Goal: Task Accomplishment & Management: Complete application form

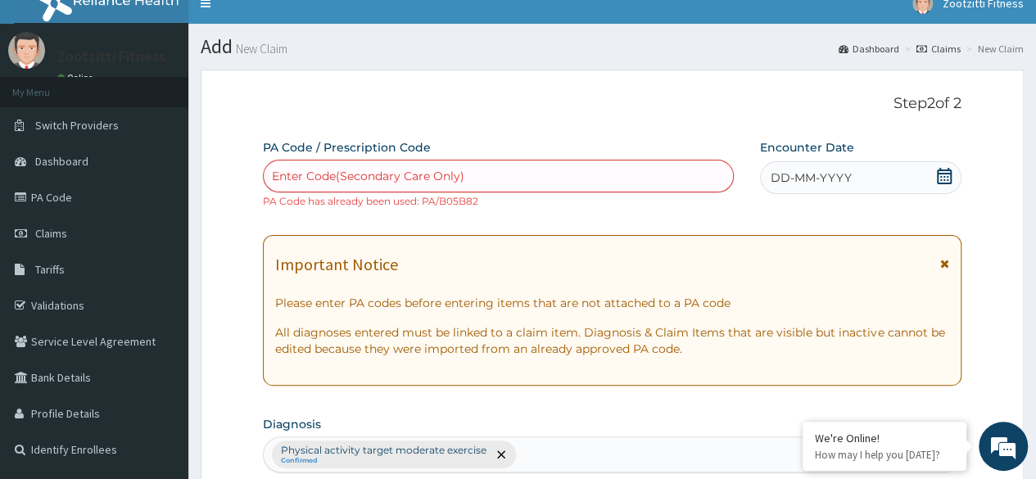
scroll to position [13, 0]
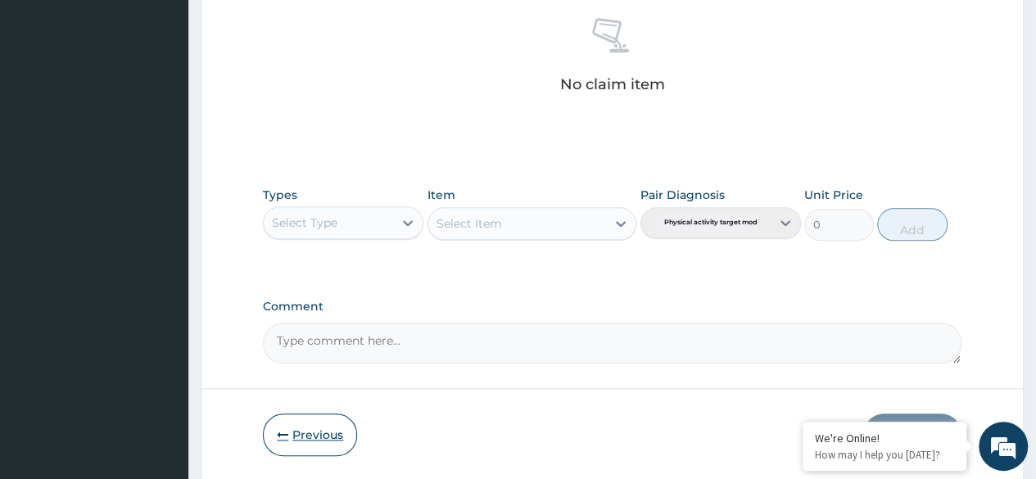
click at [315, 435] on button "Previous" at bounding box center [310, 435] width 94 height 43
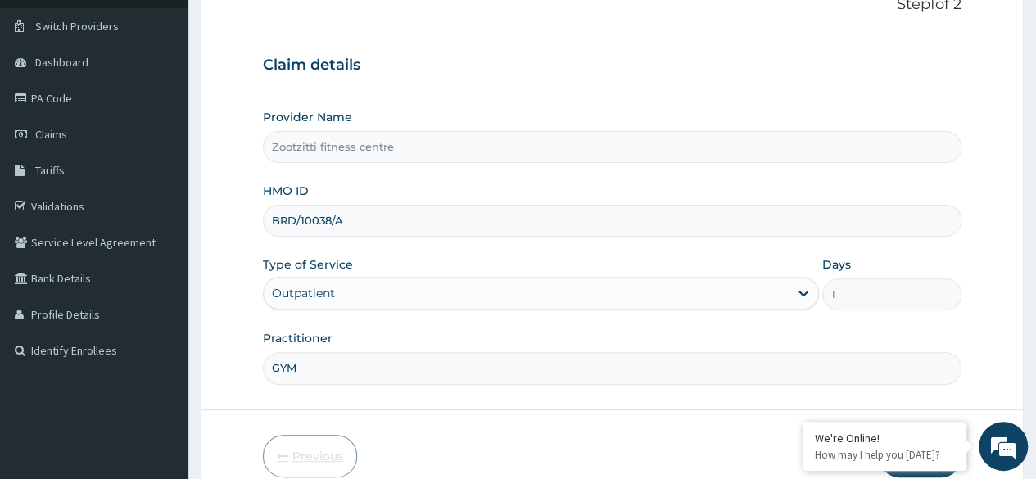
scroll to position [74, 0]
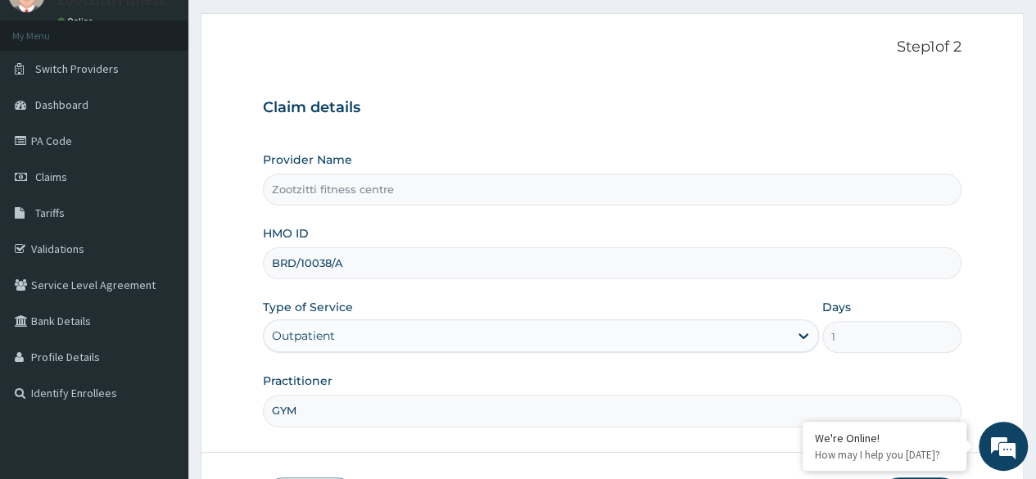
click at [392, 269] on input "BRD/10038/A" at bounding box center [612, 263] width 699 height 32
type input "B"
type input "ORV/10039/A"
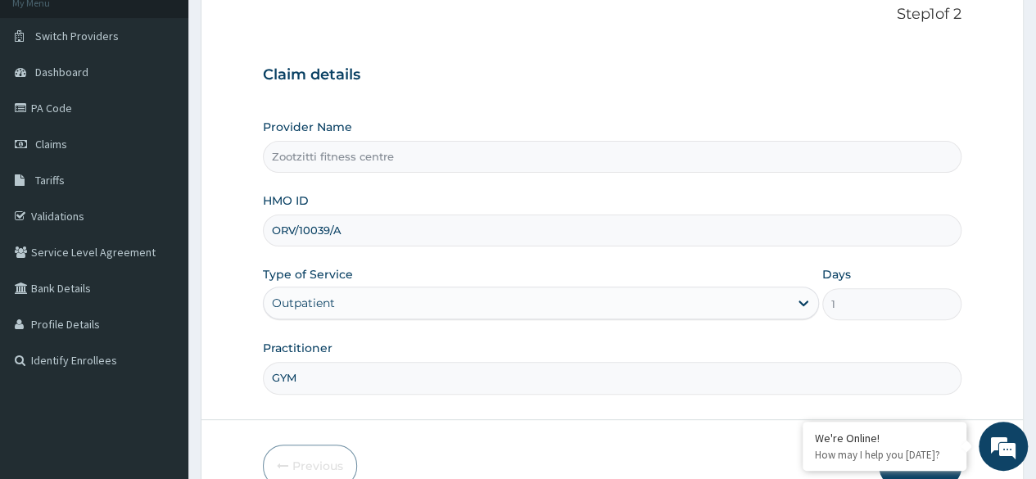
scroll to position [190, 0]
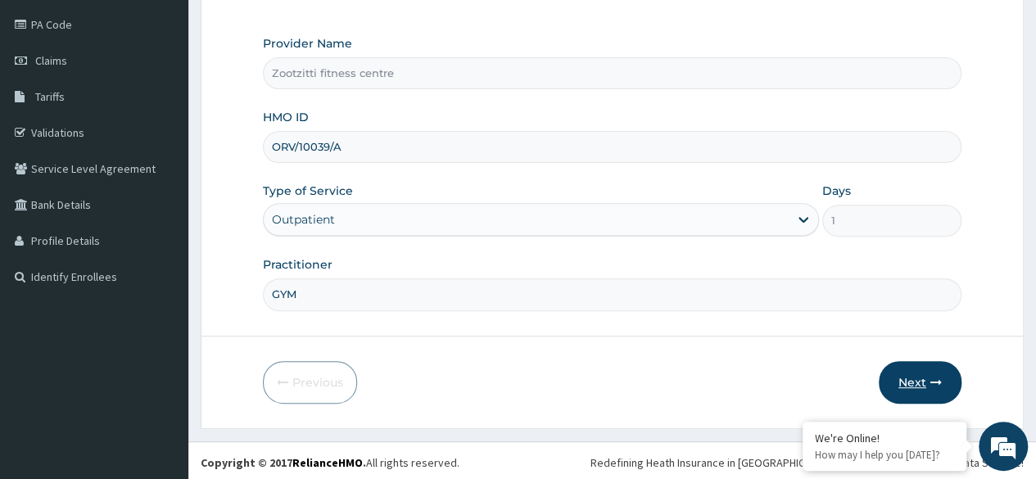
click at [925, 378] on button "Next" at bounding box center [920, 382] width 83 height 43
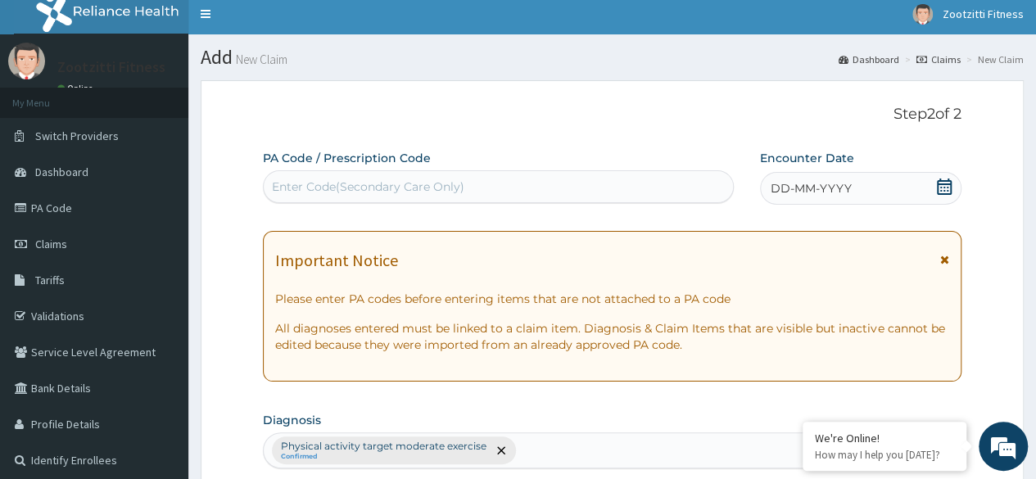
scroll to position [4, 0]
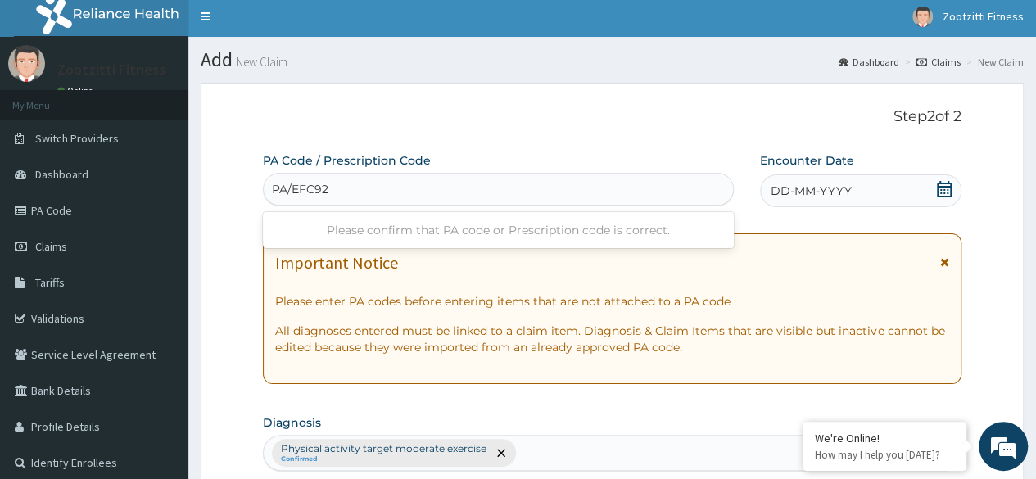
type input "PA/EFC926"
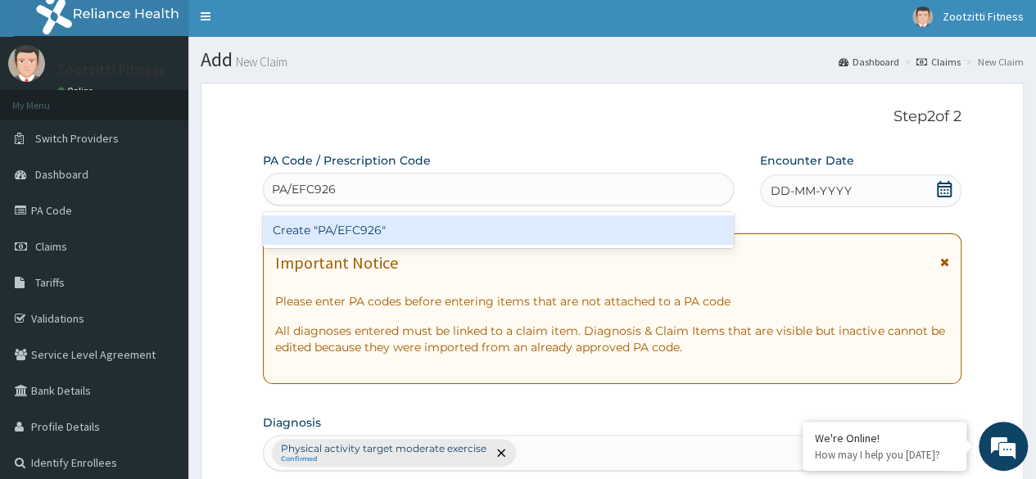
click at [433, 233] on div "Create "PA/EFC926"" at bounding box center [498, 229] width 470 height 29
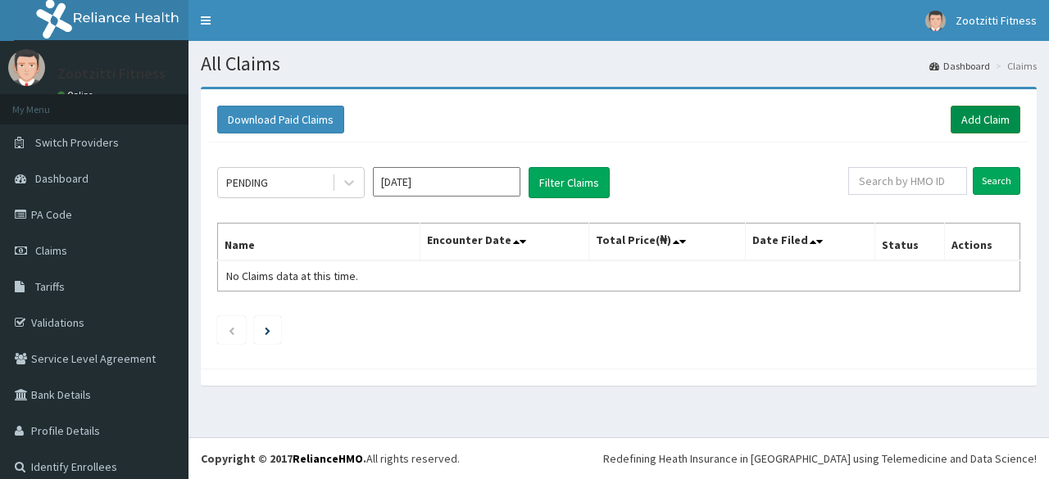
click at [976, 116] on link "Add Claim" at bounding box center [985, 120] width 70 height 28
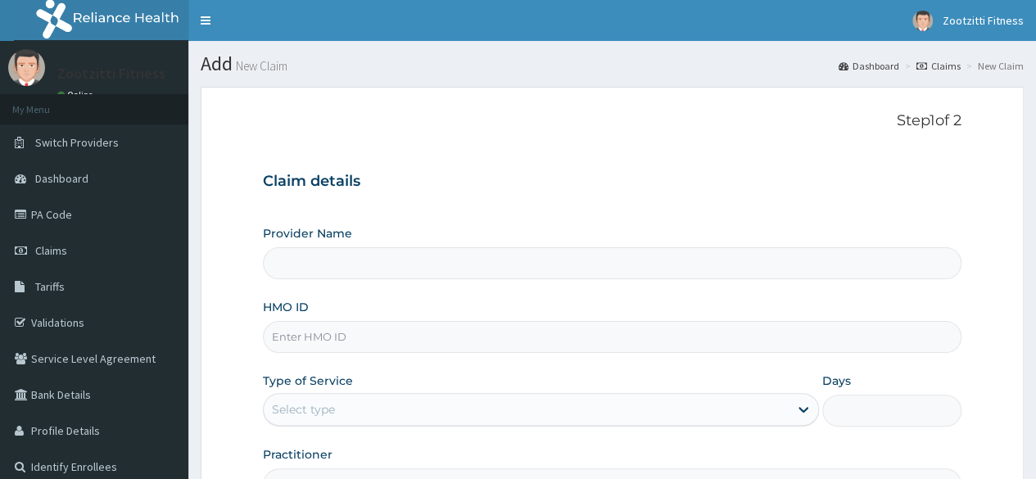
click at [323, 339] on input "HMO ID" at bounding box center [612, 337] width 699 height 32
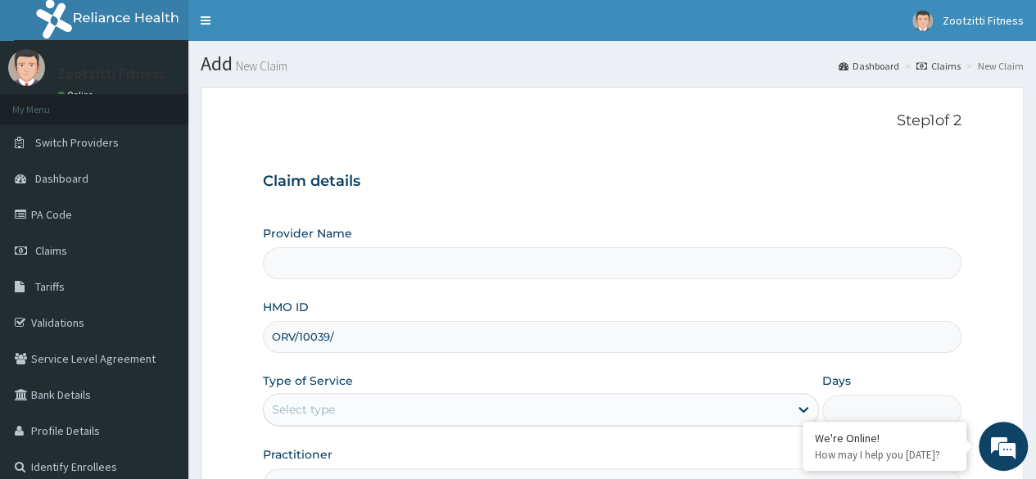
type input "ORV/10039/A"
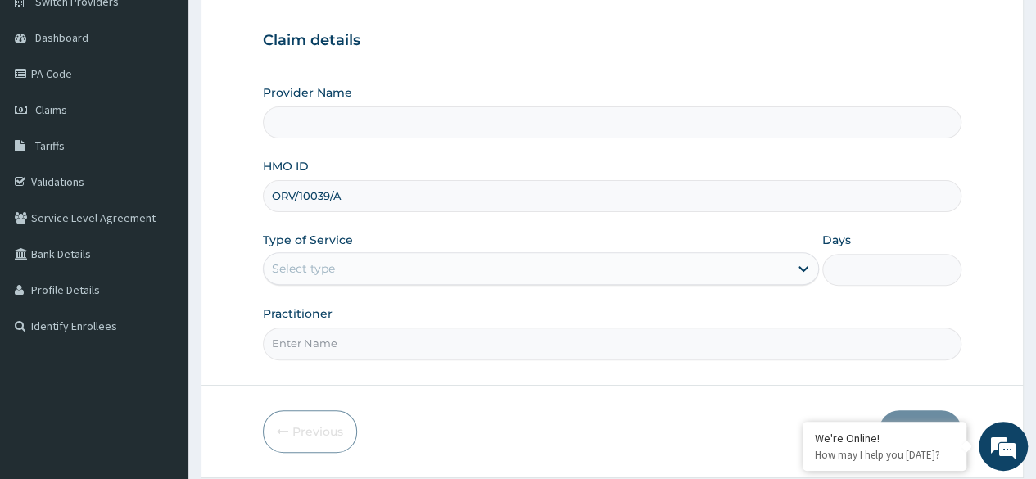
scroll to position [165, 0]
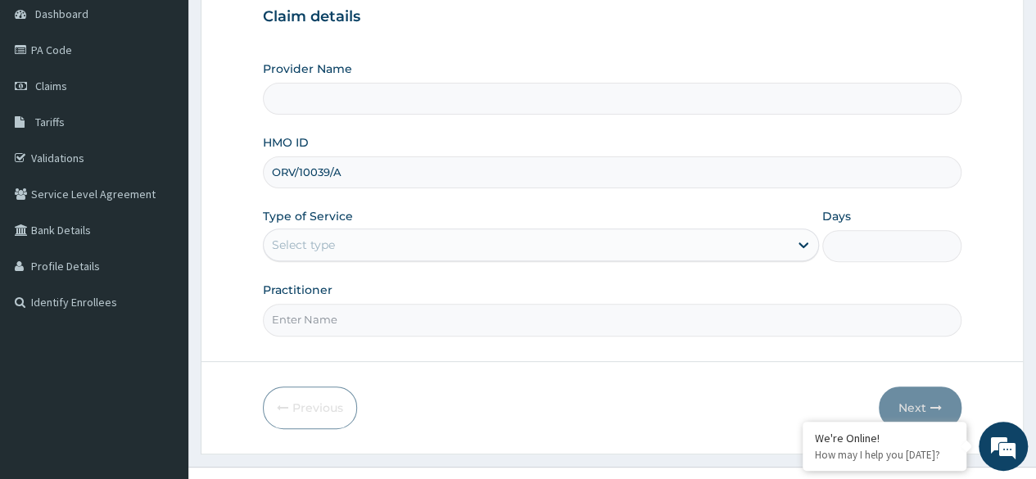
type input "Zootzitti fitness centre"
type input "1"
type input "ORV/10039/A"
click at [360, 321] on input "Practitioner" at bounding box center [612, 320] width 699 height 32
type input "GYM"
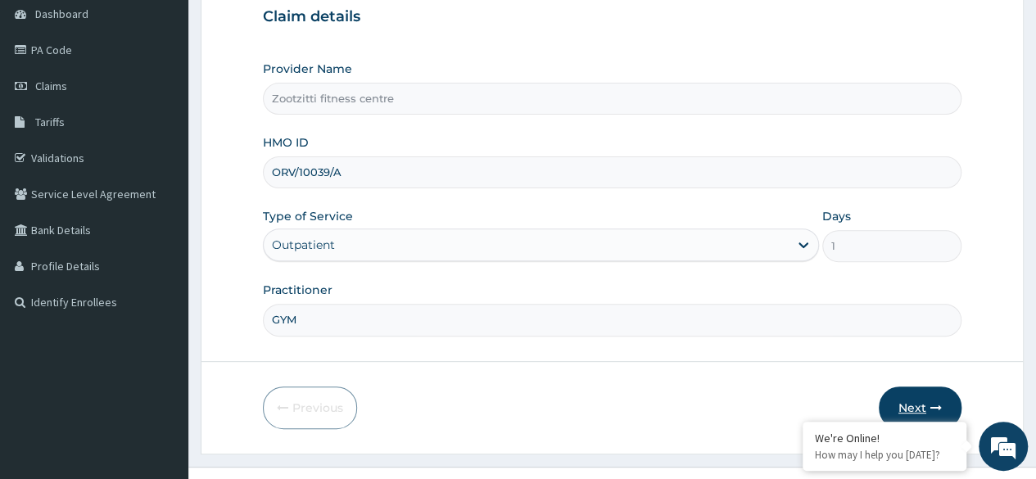
click at [917, 387] on button "Next" at bounding box center [920, 408] width 83 height 43
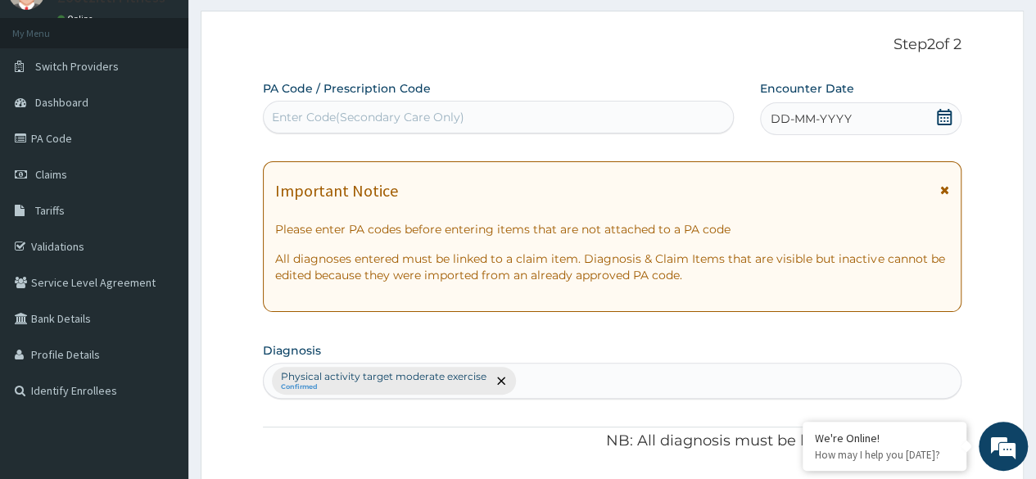
scroll to position [72, 0]
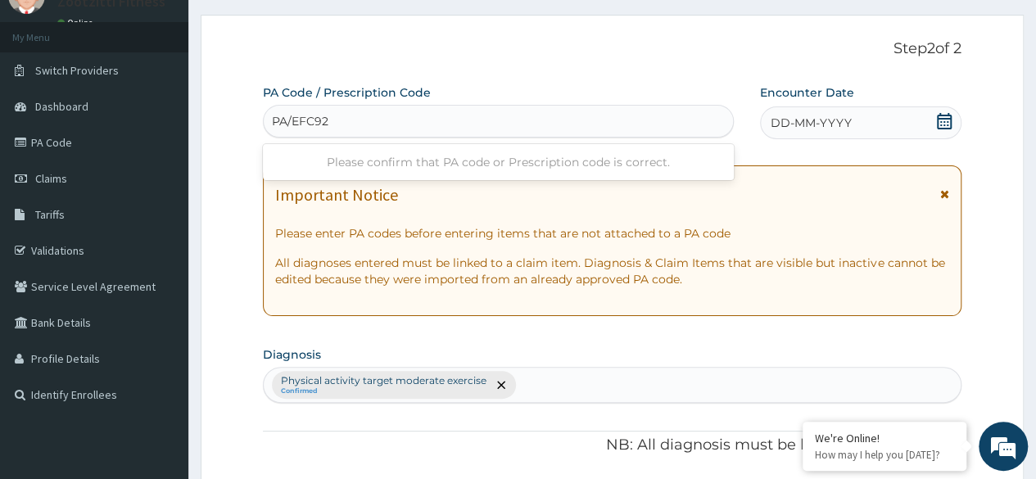
type input "PA/EFC926"
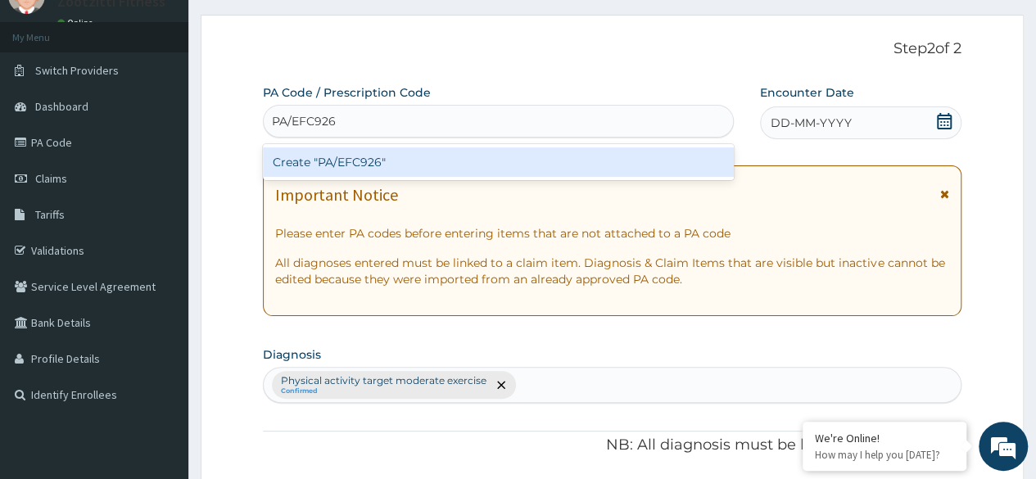
click at [423, 161] on div "Create "PA/EFC926"" at bounding box center [498, 161] width 470 height 29
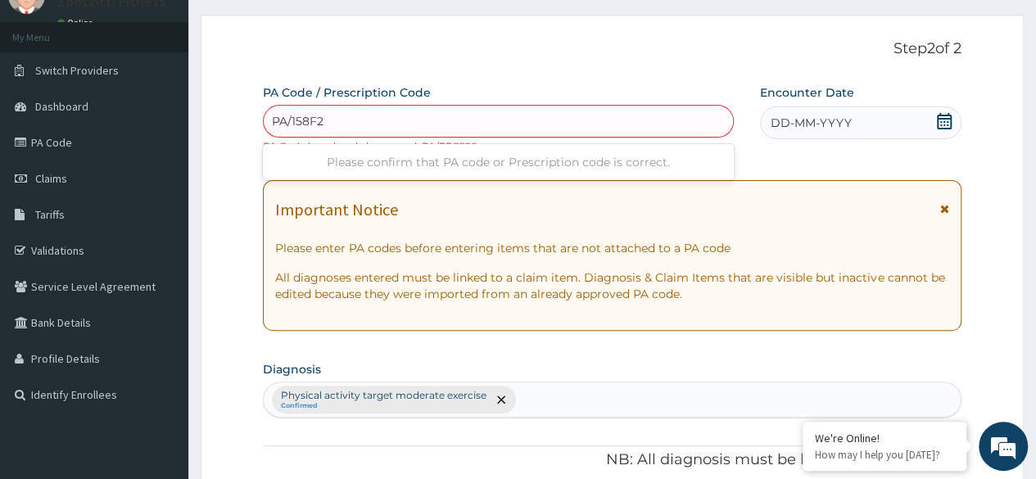
type input "PA/158F23"
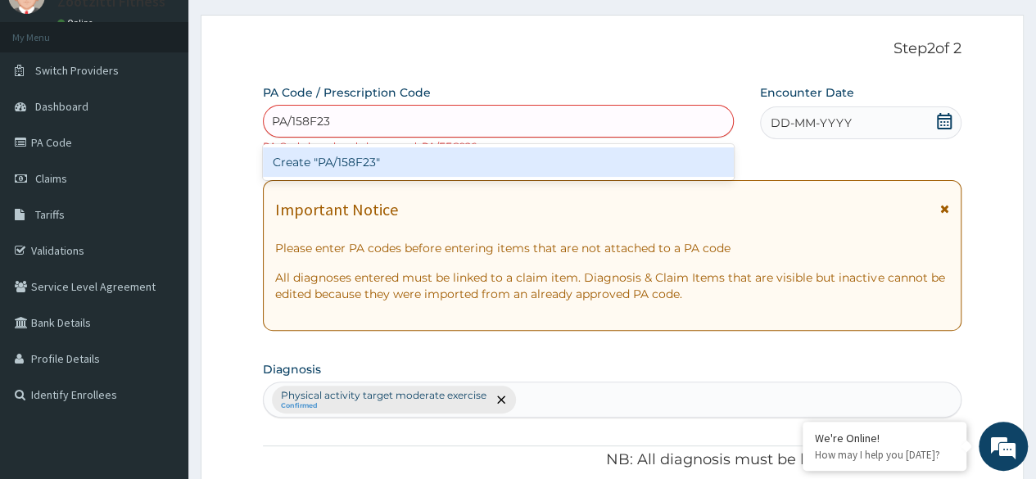
click at [426, 168] on div "Create "PA/158F23"" at bounding box center [498, 161] width 470 height 29
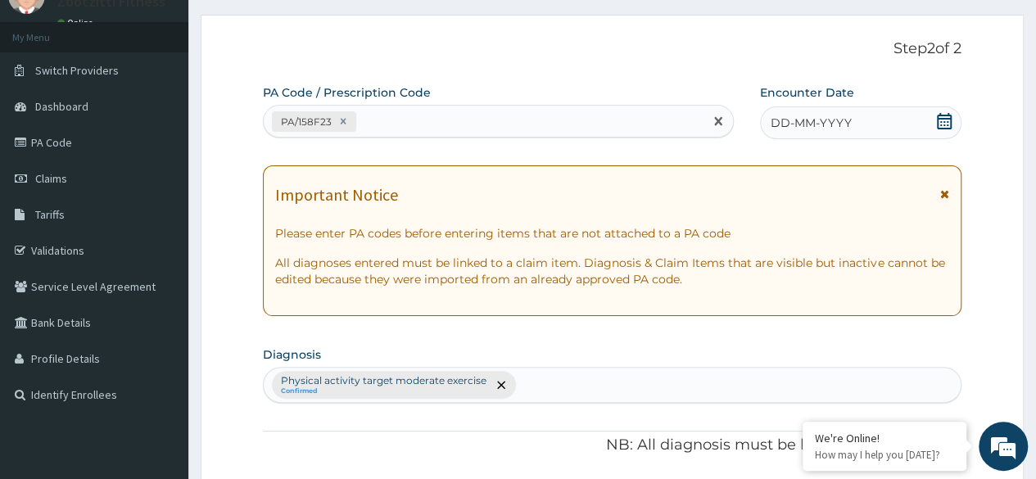
click at [821, 119] on span "DD-MM-YYYY" at bounding box center [811, 123] width 81 height 16
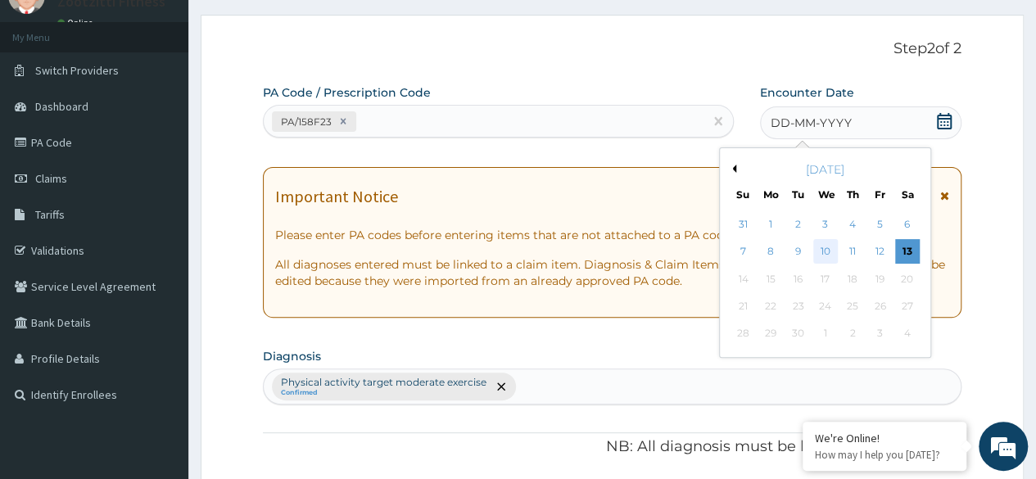
click at [826, 250] on div "10" at bounding box center [825, 252] width 25 height 25
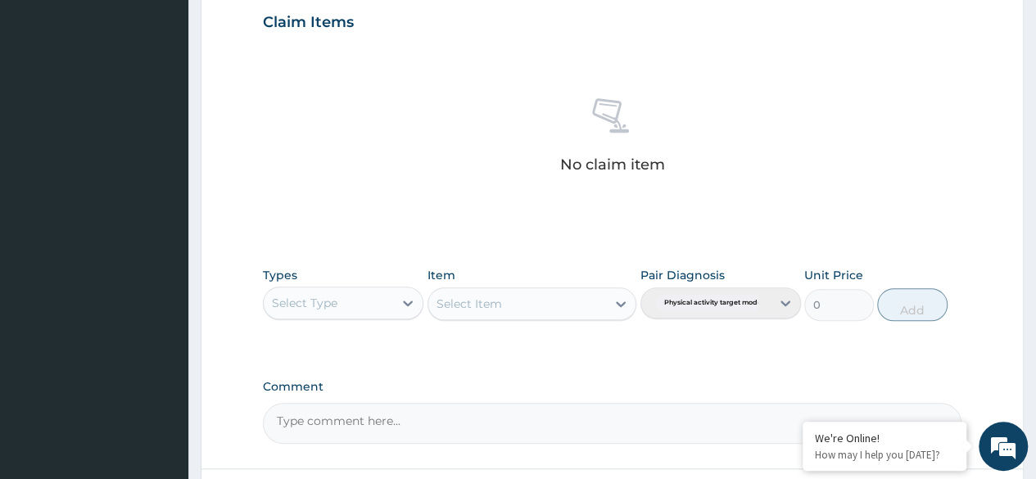
scroll to position [582, 0]
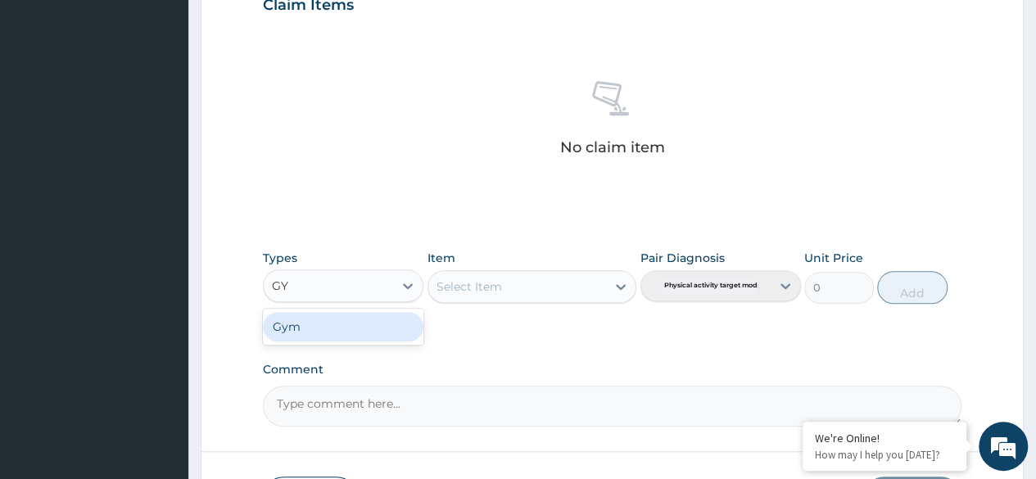
type input "GYM"
click at [359, 325] on div "Gym" at bounding box center [343, 326] width 161 height 29
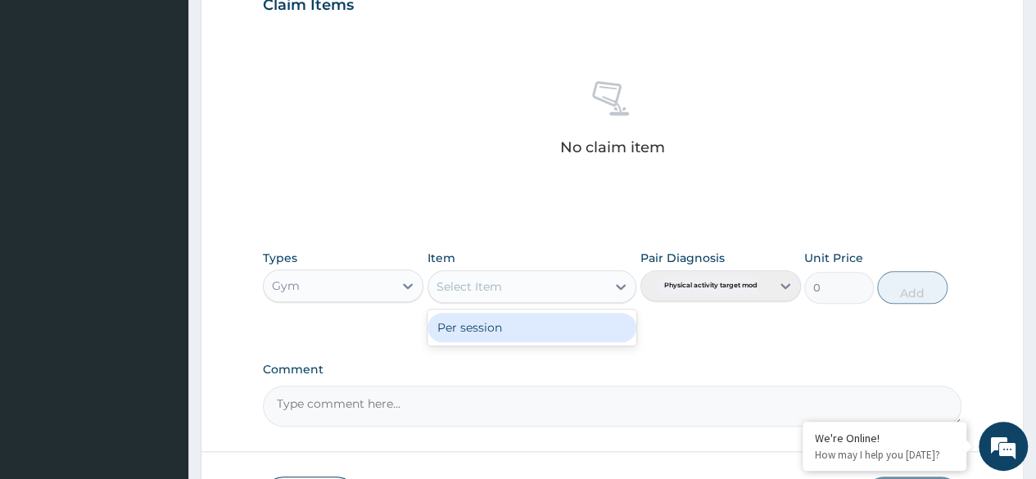
click at [532, 328] on div "Per session" at bounding box center [533, 327] width 210 height 29
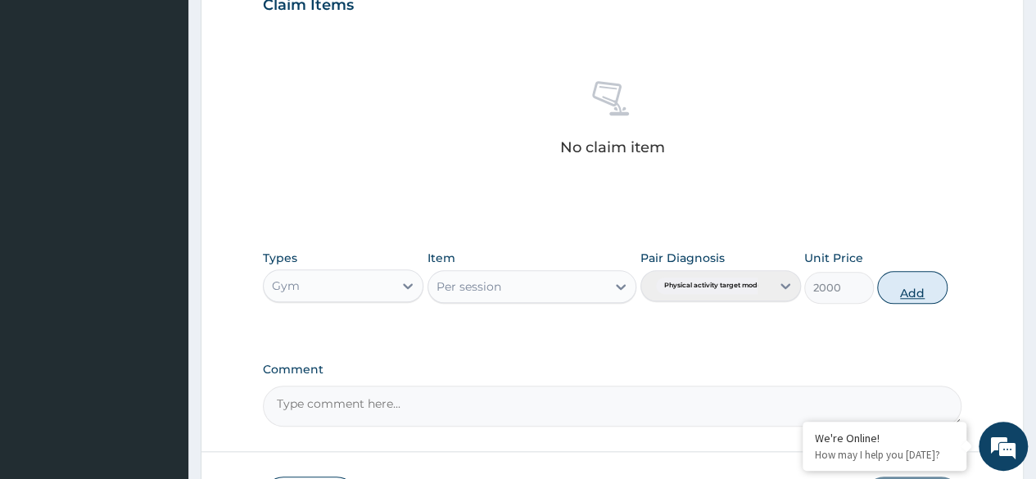
click at [904, 292] on button "Add" at bounding box center [912, 287] width 70 height 33
type input "0"
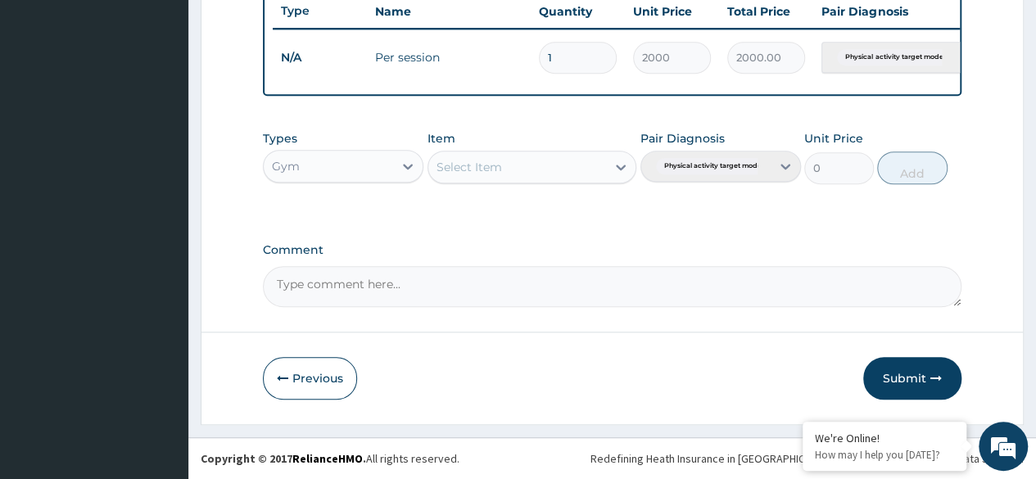
scroll to position [633, 0]
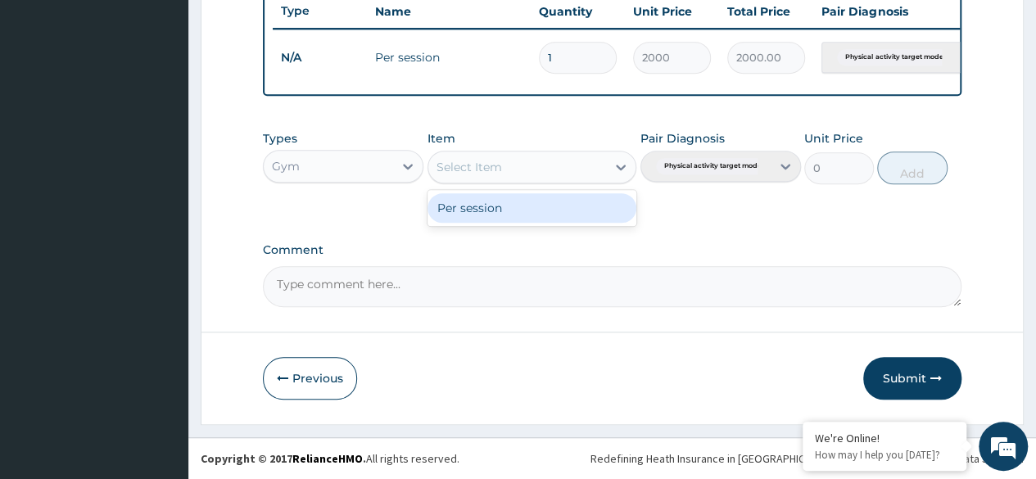
click at [549, 221] on div "Per session" at bounding box center [533, 207] width 210 height 29
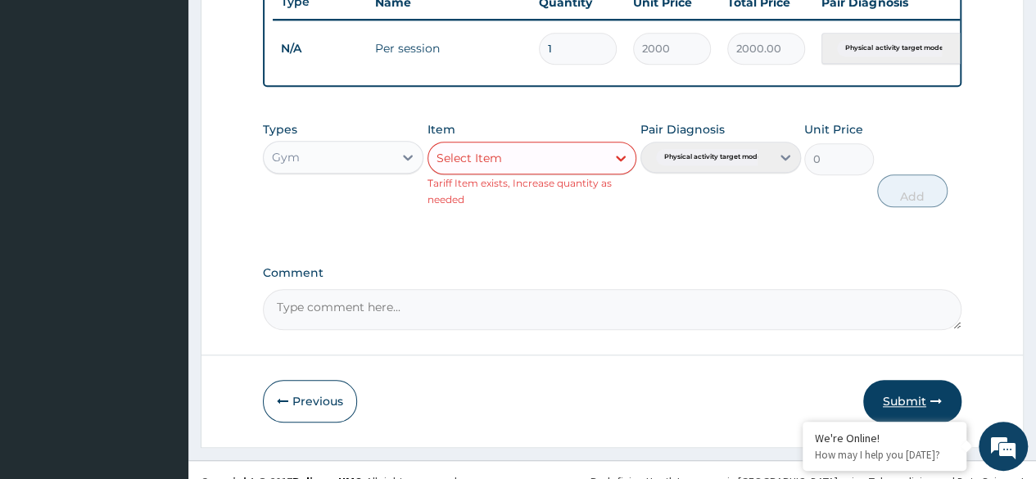
click at [913, 411] on button "Submit" at bounding box center [912, 401] width 98 height 43
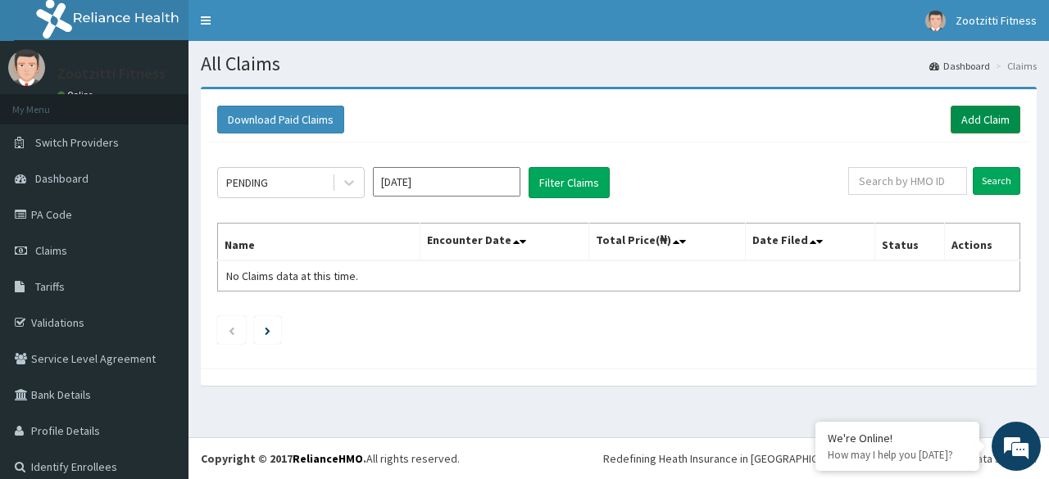
click at [965, 119] on link "Add Claim" at bounding box center [985, 120] width 70 height 28
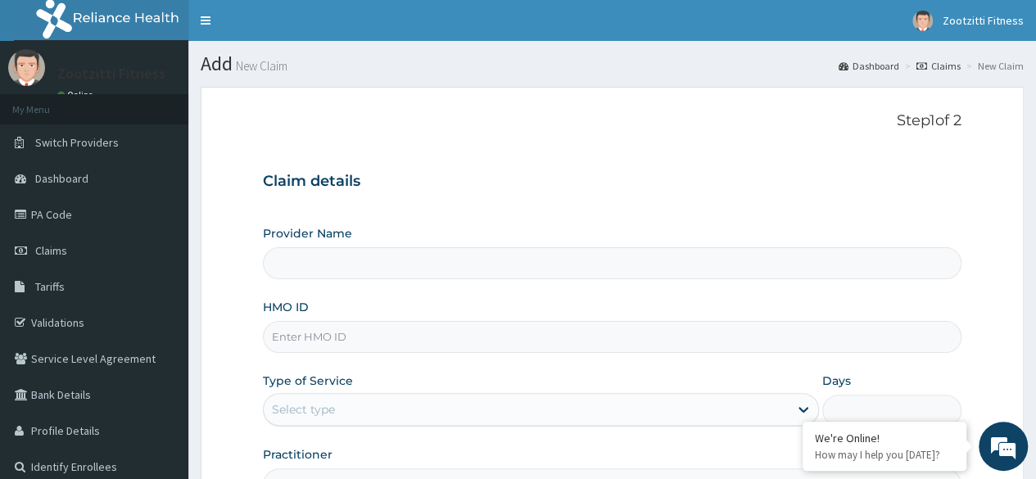
click at [305, 342] on input "HMO ID" at bounding box center [612, 337] width 699 height 32
type input "S"
type input "STZ"
type input "Zootzitti fitness centre"
type input "1"
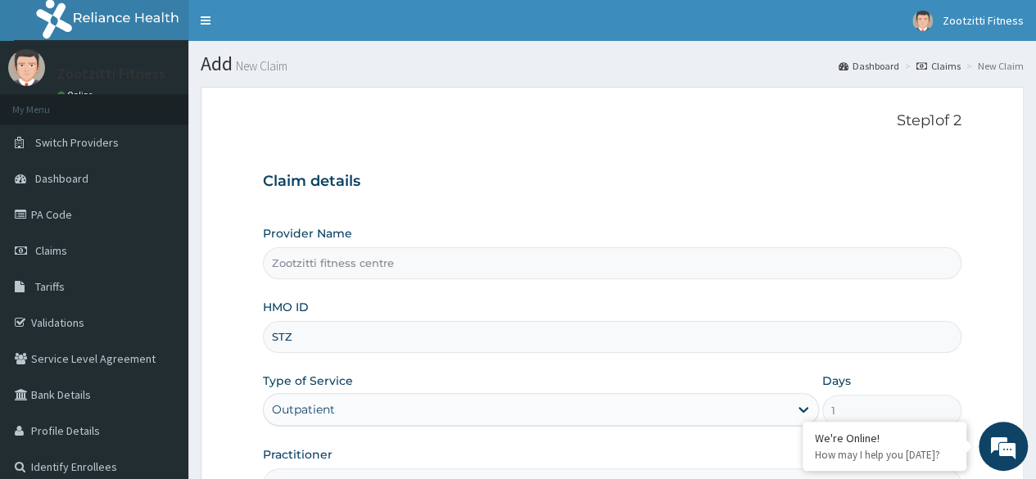
type input "STZ/10065/A"
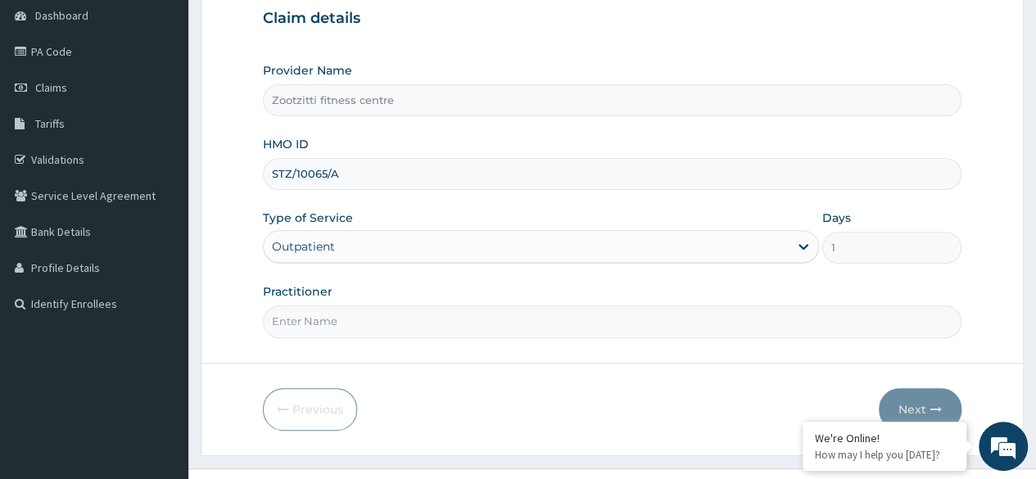
scroll to position [190, 0]
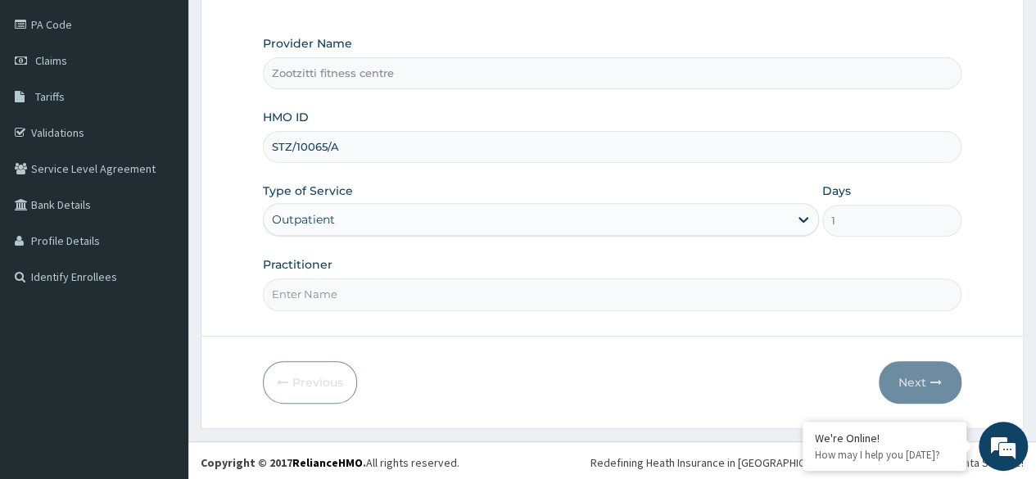
click at [424, 295] on input "Practitioner" at bounding box center [612, 295] width 699 height 32
type input "GYM"
click at [921, 393] on button "Next" at bounding box center [920, 382] width 83 height 43
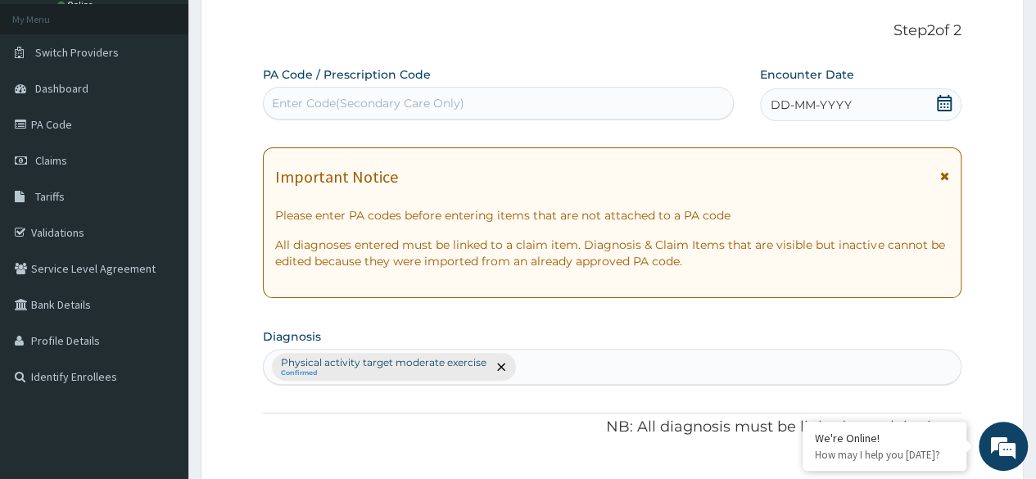
scroll to position [88, 0]
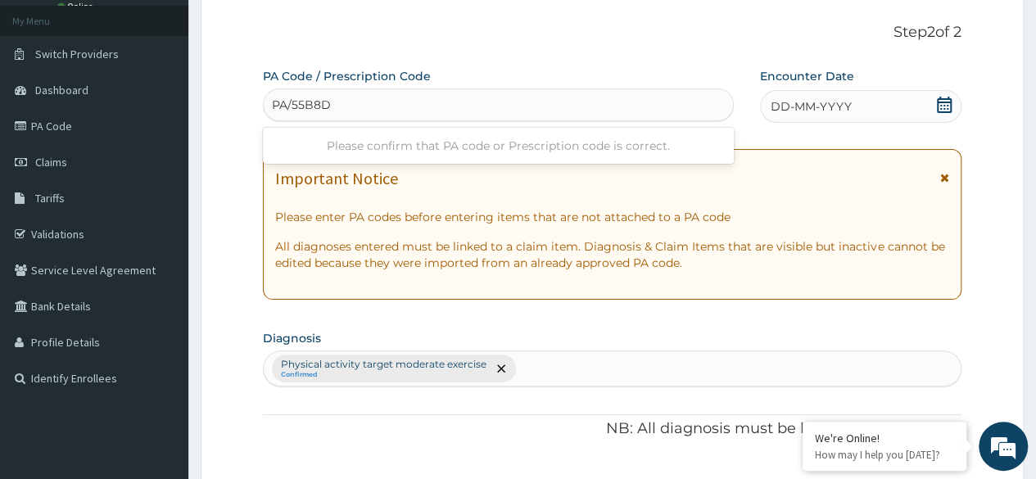
type input "PA/55B8D2"
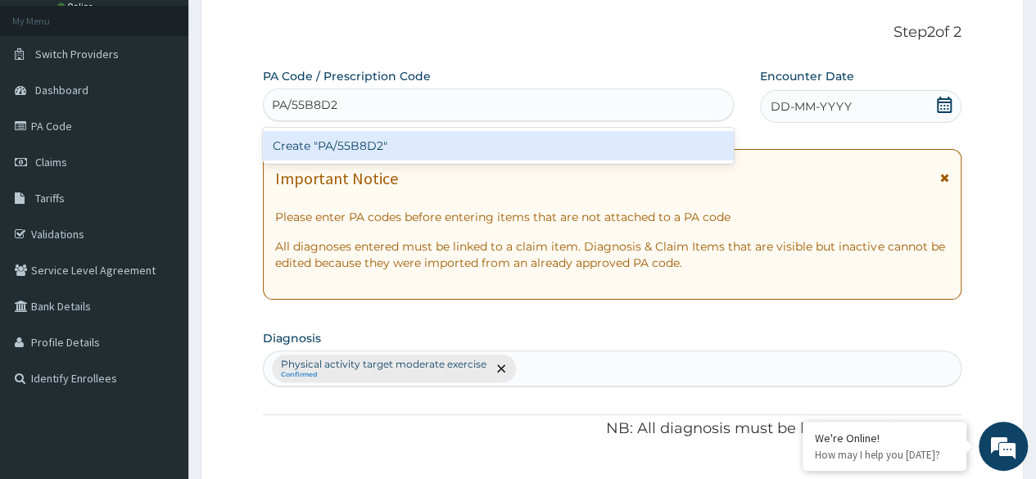
click at [438, 144] on div "Create "PA/55B8D2"" at bounding box center [498, 145] width 470 height 29
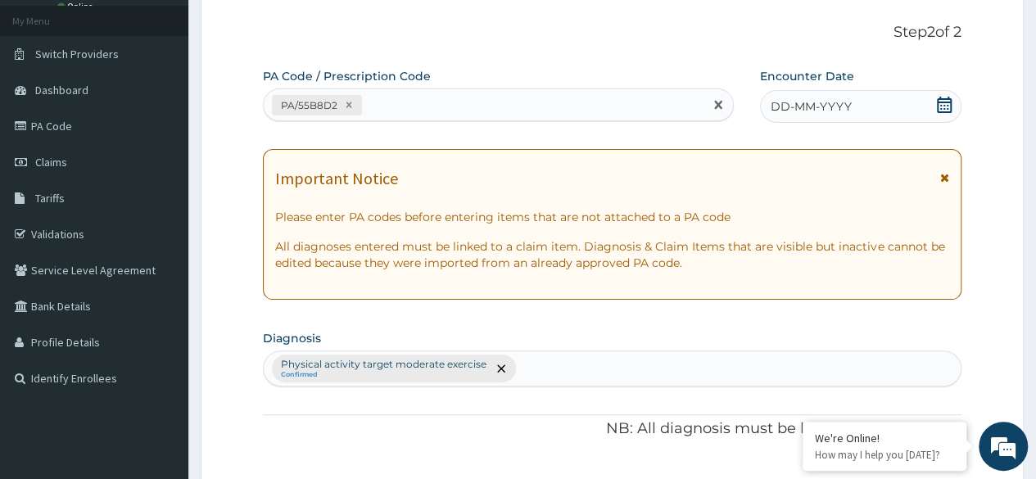
click at [833, 111] on span "DD-MM-YYYY" at bounding box center [811, 106] width 81 height 16
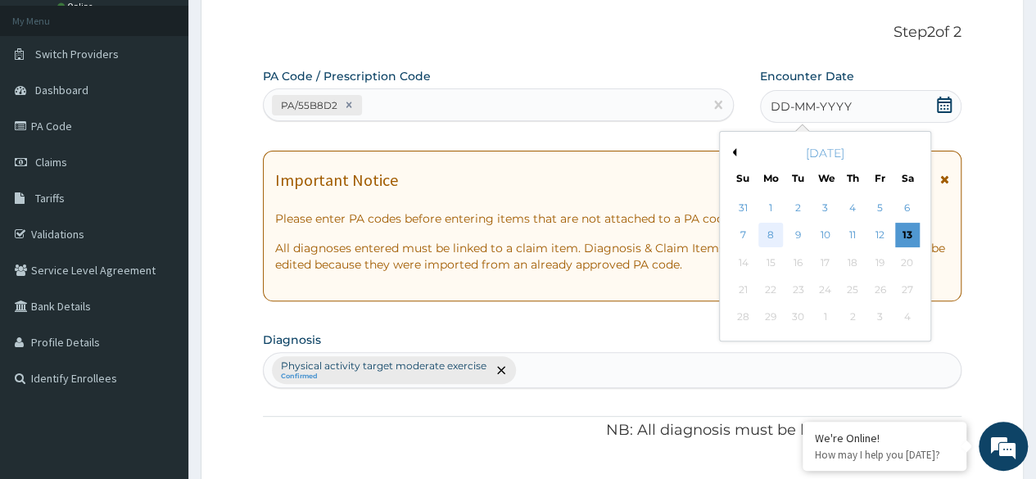
click at [770, 233] on div "8" at bounding box center [771, 236] width 25 height 25
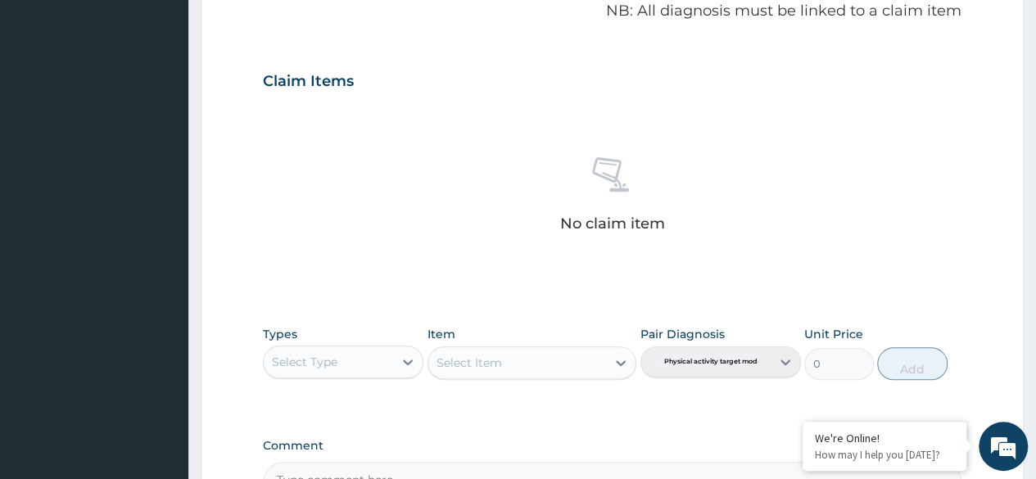
scroll to position [508, 0]
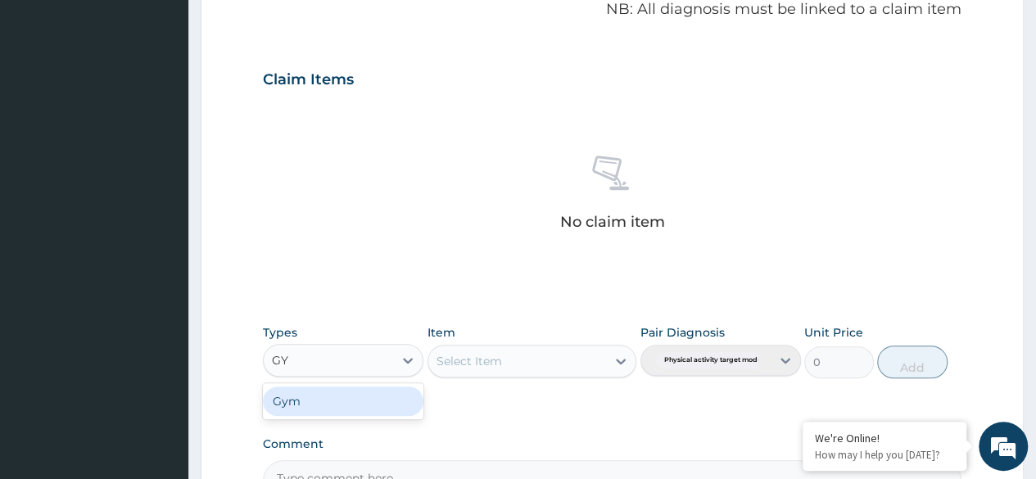
type input "GYM"
click at [384, 395] on div "Gym" at bounding box center [343, 401] width 161 height 29
click at [619, 358] on div "Select Item" at bounding box center [533, 361] width 210 height 33
click at [617, 363] on div "Select Item" at bounding box center [533, 361] width 210 height 33
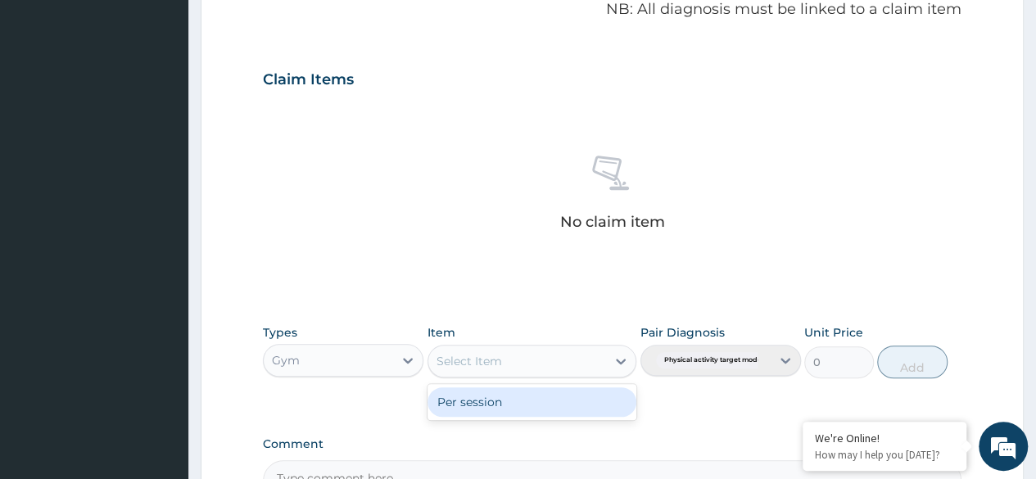
click at [541, 398] on div "Per session" at bounding box center [533, 401] width 210 height 29
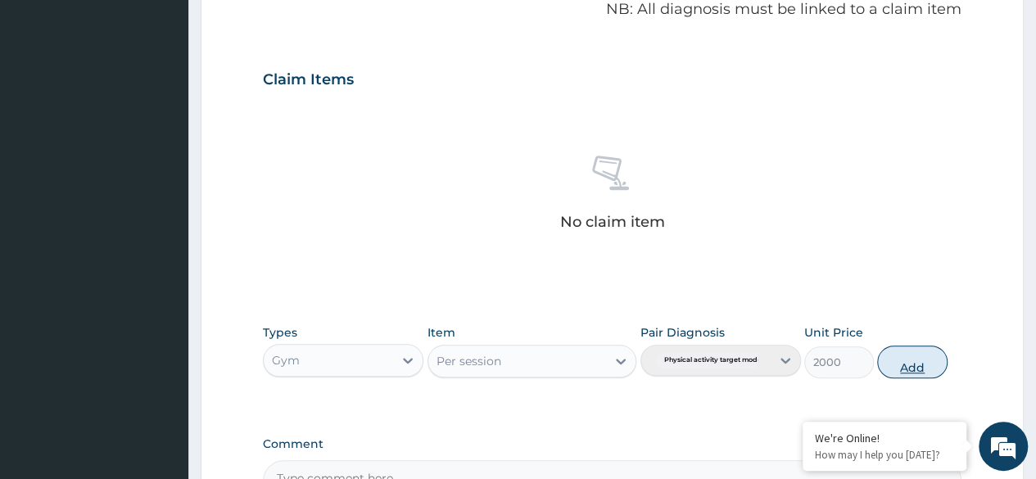
click at [923, 364] on button "Add" at bounding box center [912, 362] width 70 height 33
type input "0"
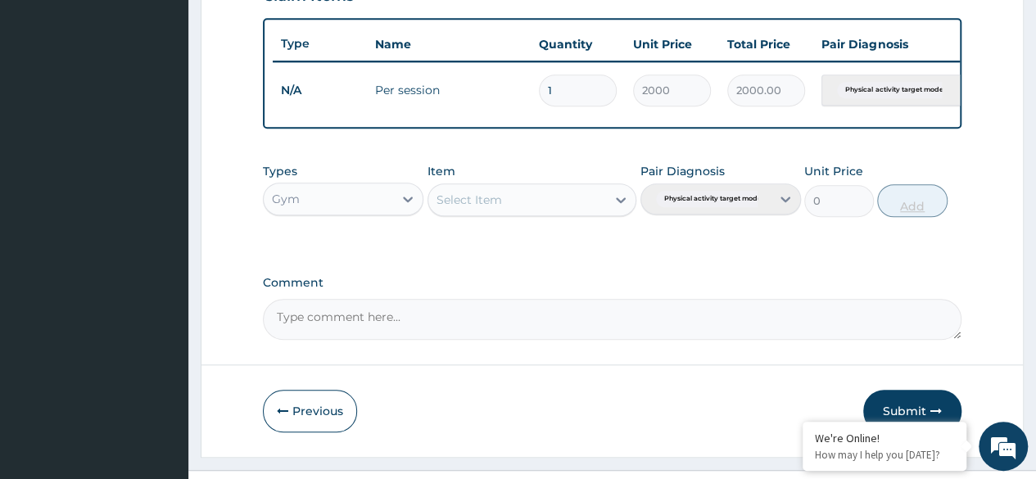
scroll to position [634, 0]
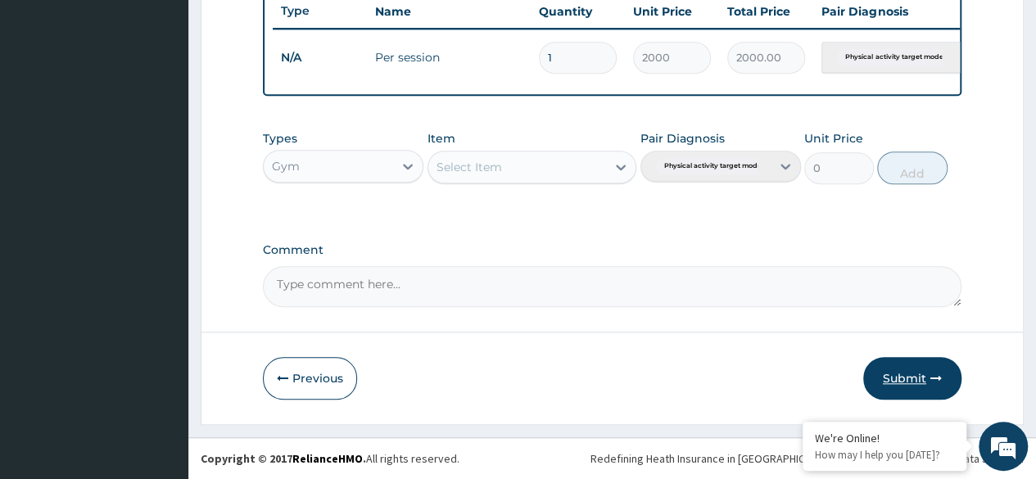
click at [907, 385] on button "Submit" at bounding box center [912, 378] width 98 height 43
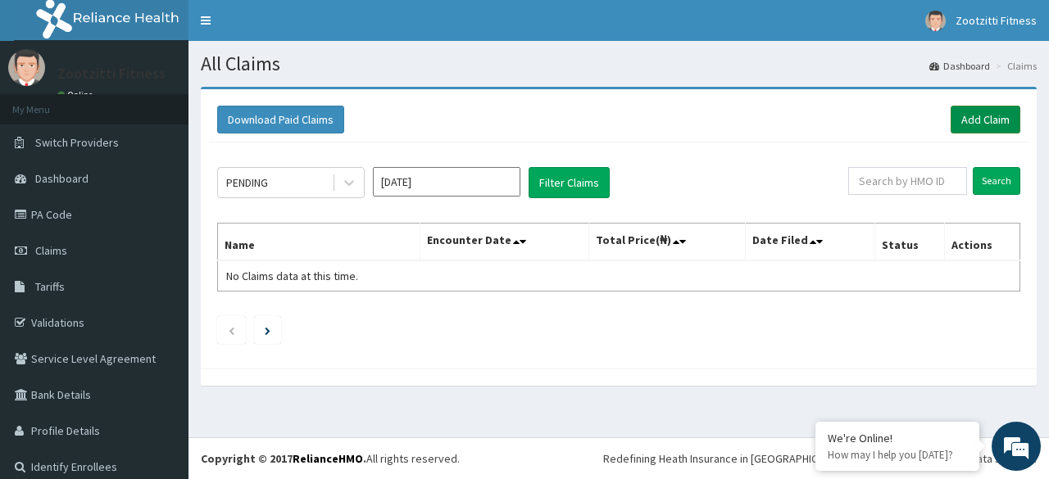
click at [978, 121] on link "Add Claim" at bounding box center [985, 120] width 70 height 28
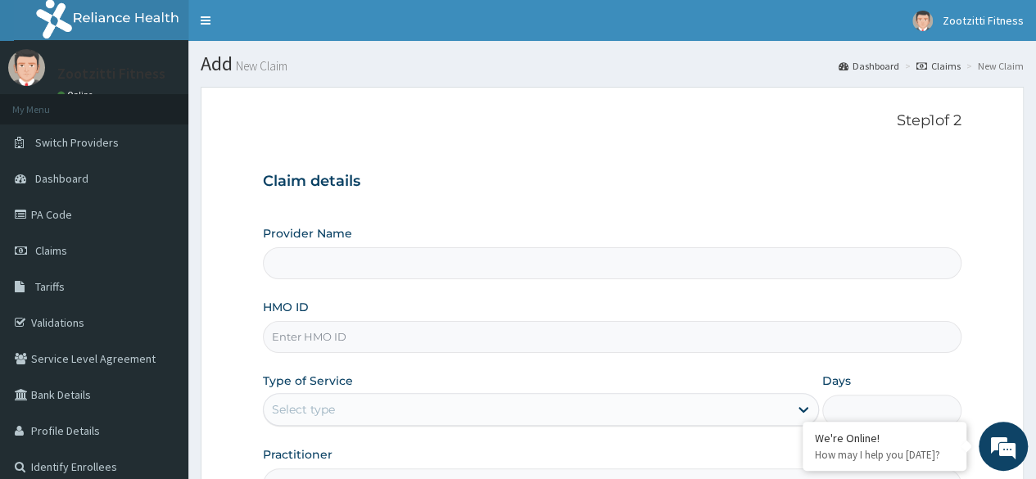
type input "Zootzitti fitness centre"
type input "1"
click at [313, 347] on input "HMO ID" at bounding box center [612, 337] width 699 height 32
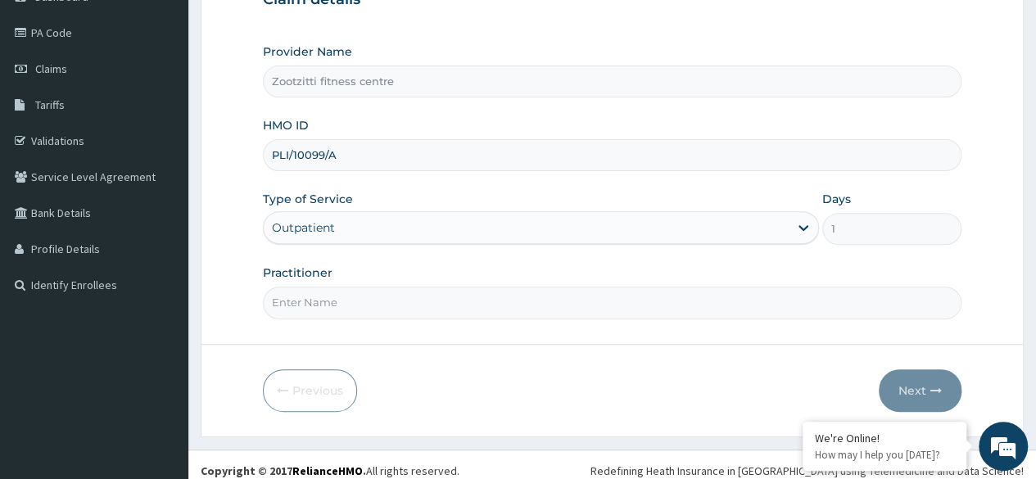
scroll to position [190, 0]
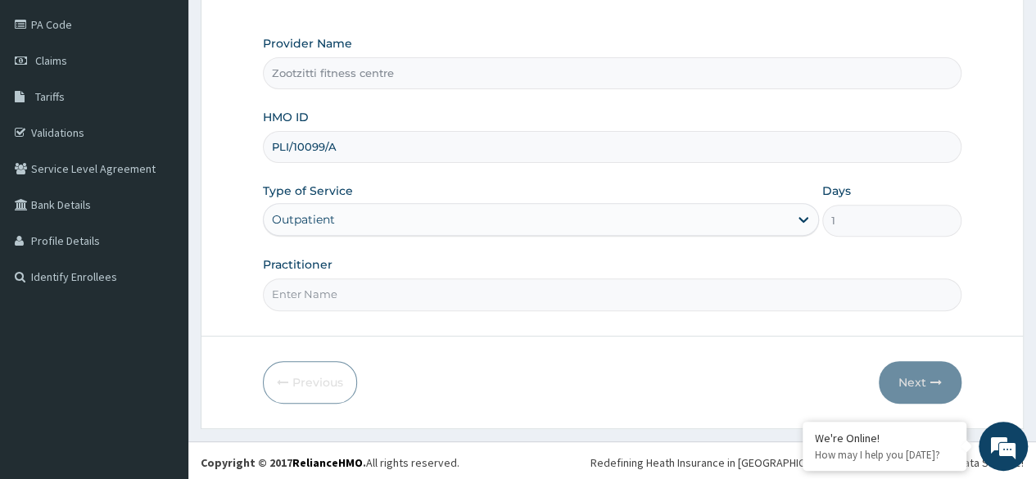
type input "PLI/10099/A"
click at [391, 290] on input "Practitioner" at bounding box center [612, 295] width 699 height 32
type input "GYM"
click at [929, 396] on button "Next" at bounding box center [920, 382] width 83 height 43
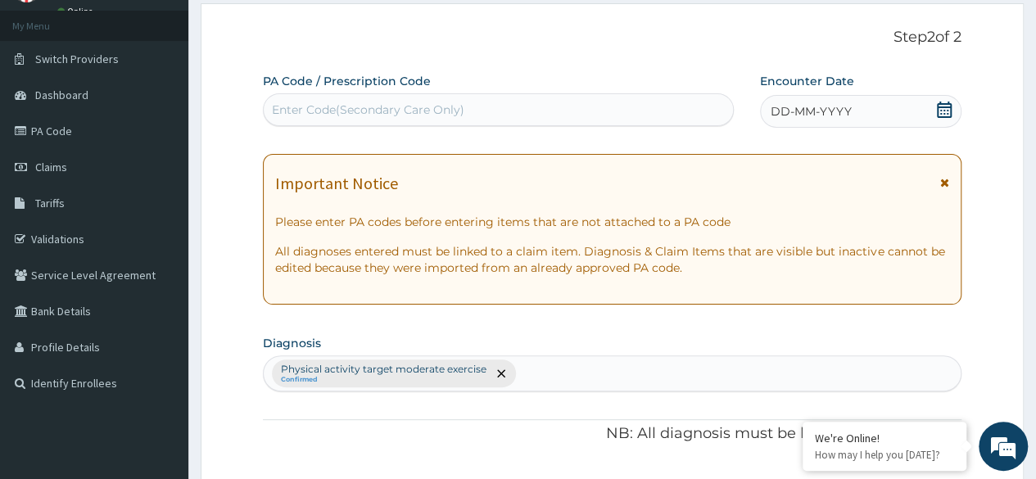
scroll to position [59, 0]
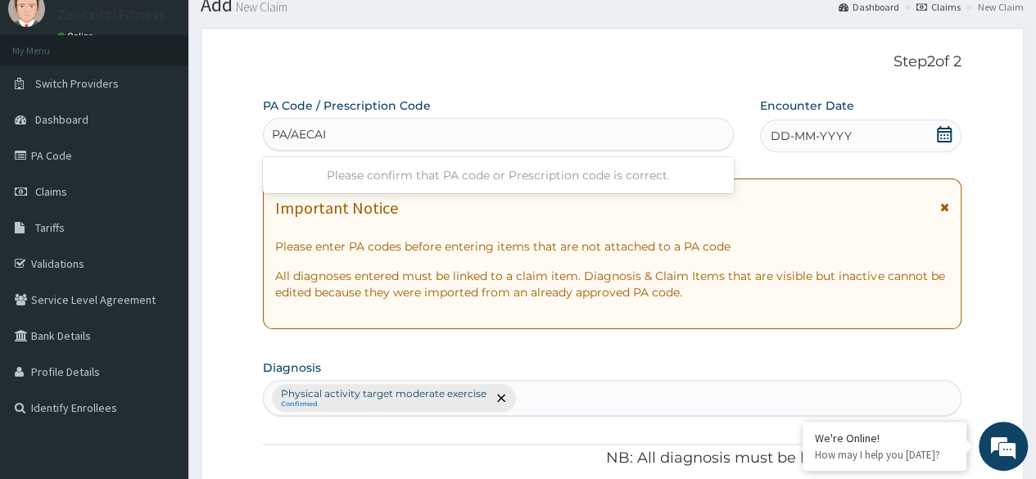
type input "PA/AECAID"
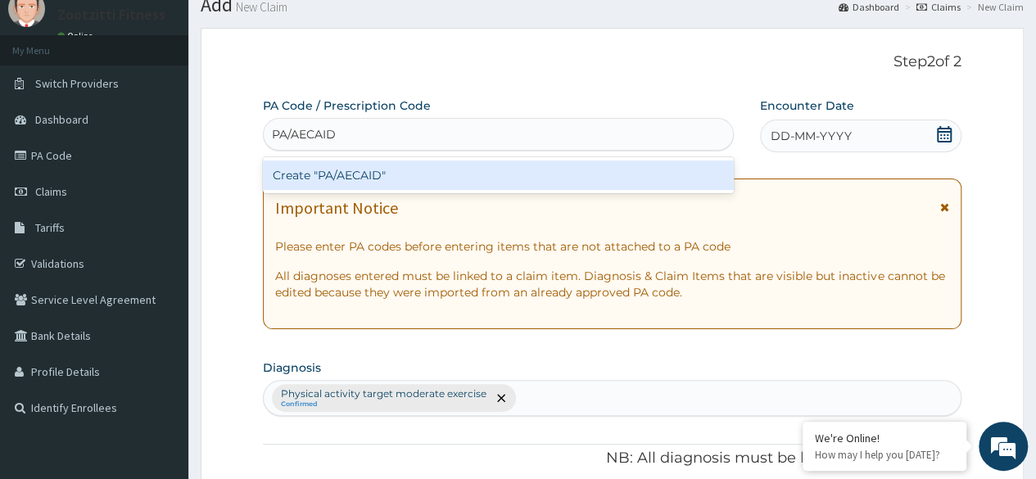
click at [400, 184] on div "Create "PA/AECAID"" at bounding box center [498, 175] width 470 height 29
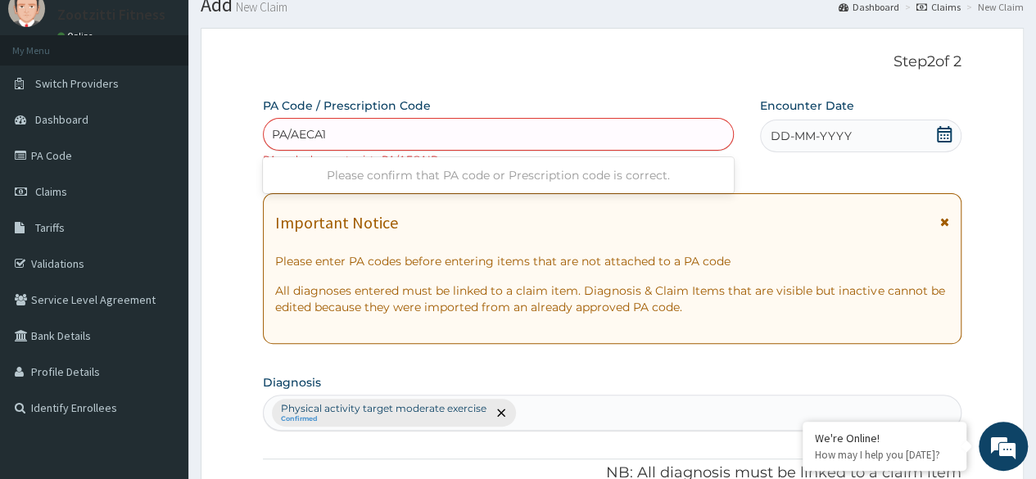
type input "PA/AECA1D"
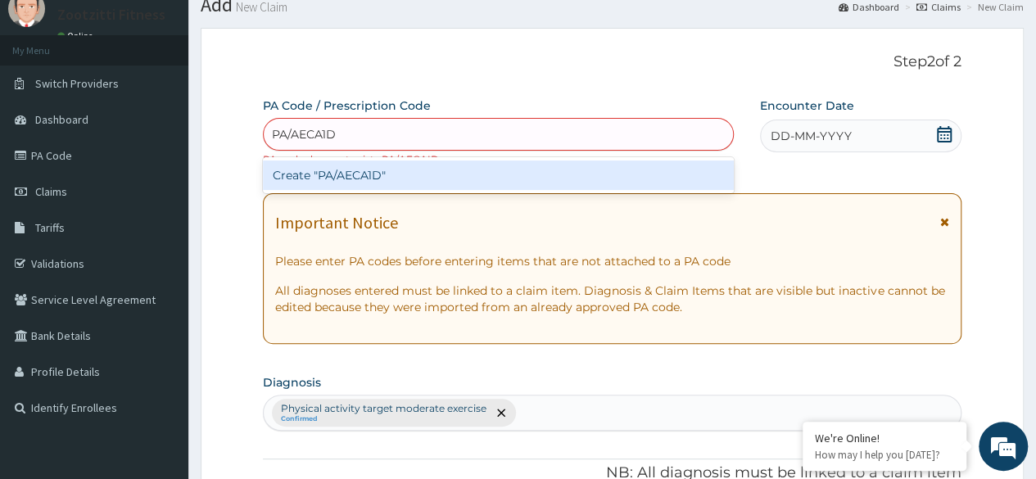
click at [403, 183] on div "Create "PA/AECA1D"" at bounding box center [498, 175] width 470 height 29
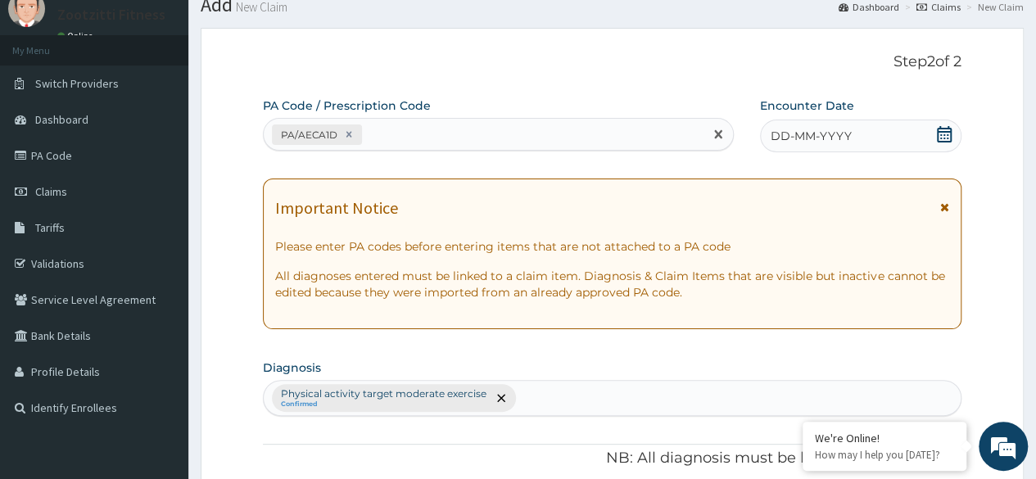
click at [818, 136] on span "DD-MM-YYYY" at bounding box center [811, 136] width 81 height 16
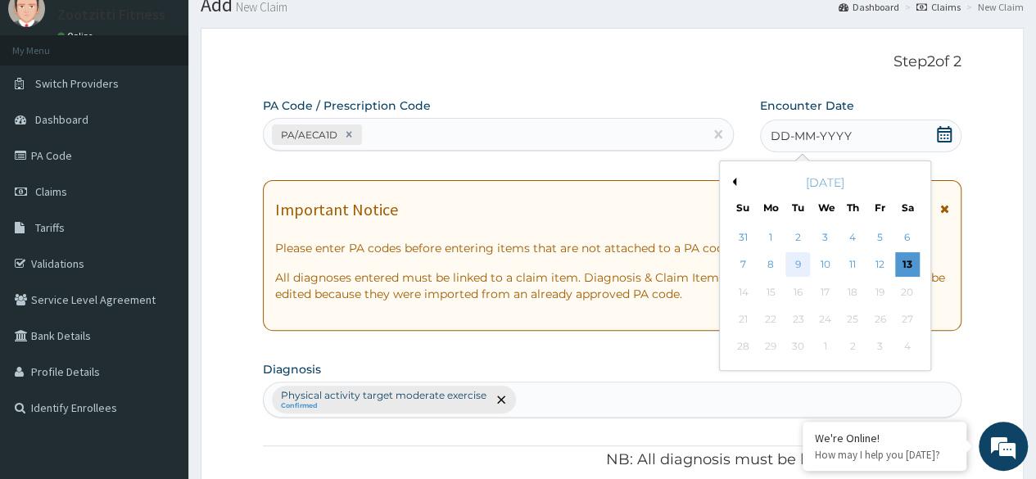
click at [797, 264] on div "9" at bounding box center [798, 265] width 25 height 25
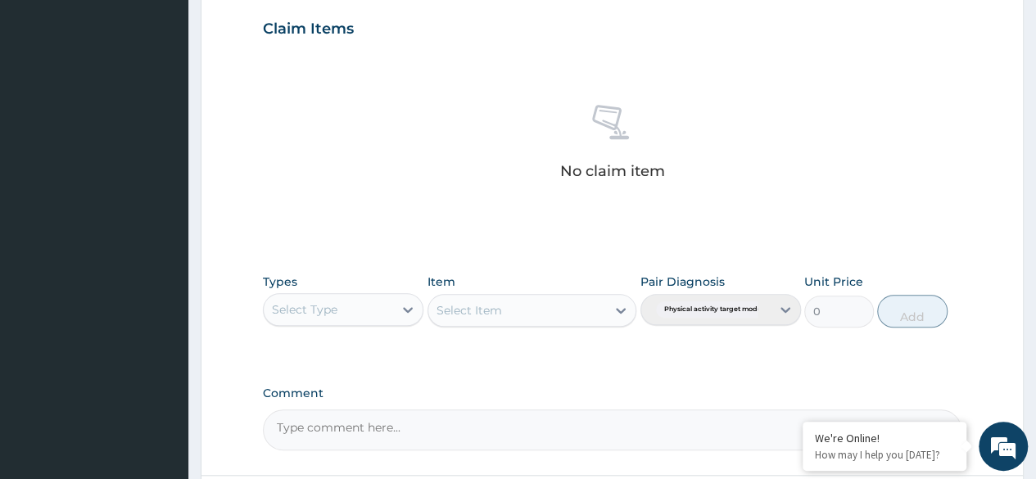
scroll to position [560, 0]
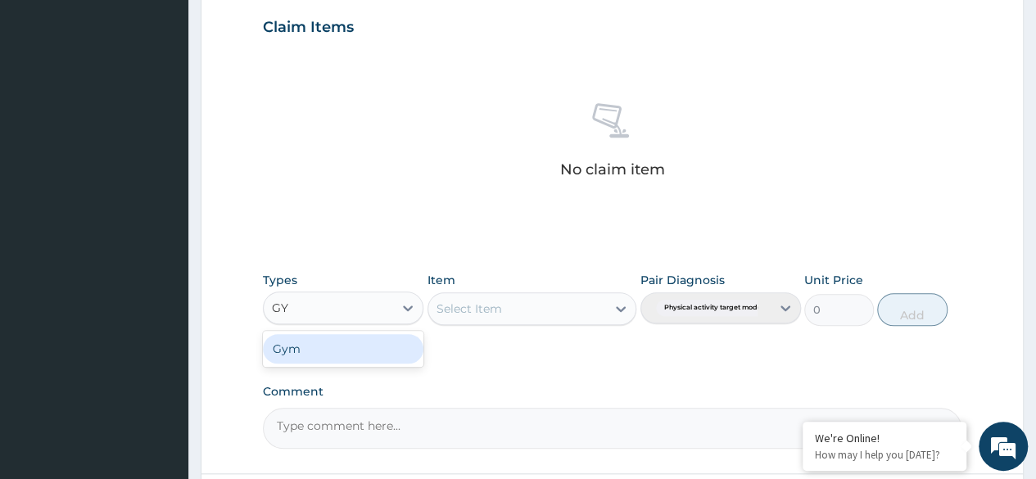
type input "GYM"
click at [366, 356] on div "Gym" at bounding box center [343, 348] width 161 height 29
click at [611, 308] on div "Select Item" at bounding box center [533, 308] width 210 height 33
click at [628, 316] on div at bounding box center [620, 308] width 29 height 29
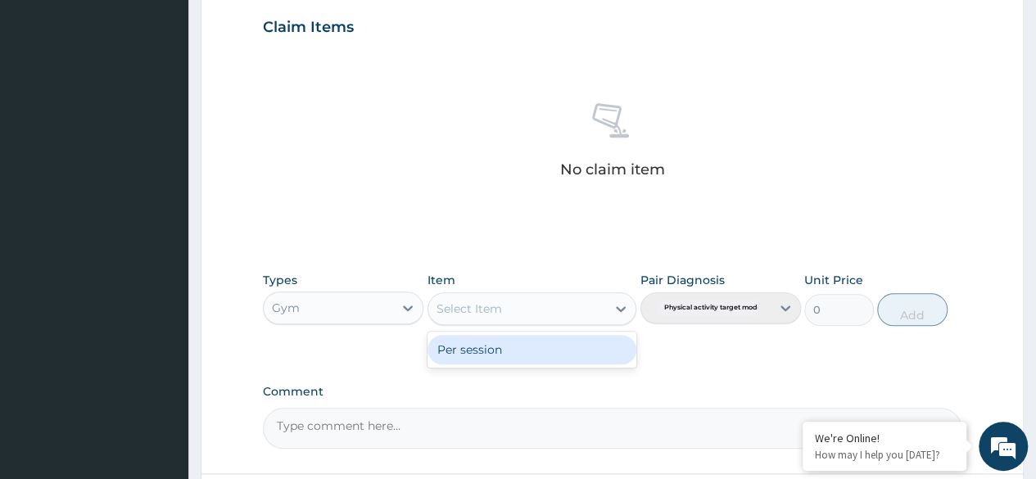
click at [524, 349] on div "Per session" at bounding box center [533, 349] width 210 height 29
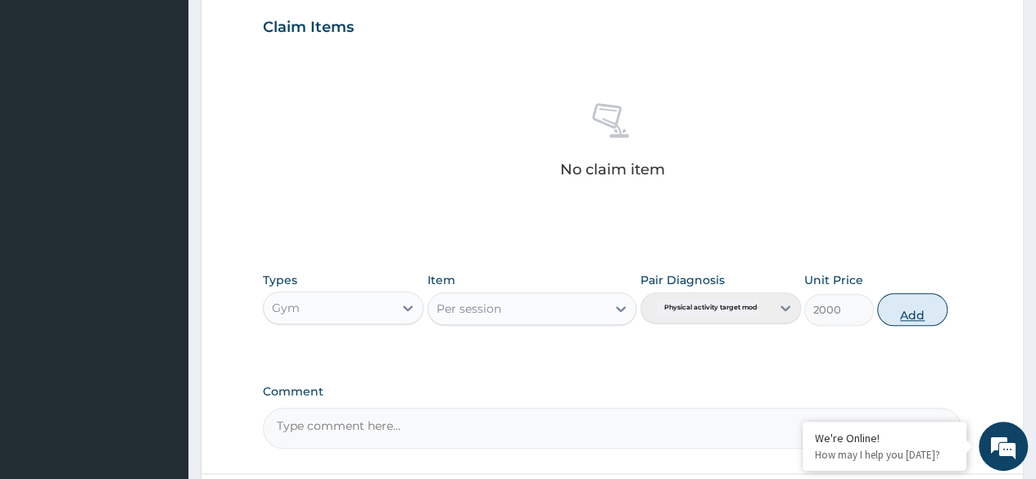
click at [923, 306] on button "Add" at bounding box center [912, 309] width 70 height 33
type input "0"
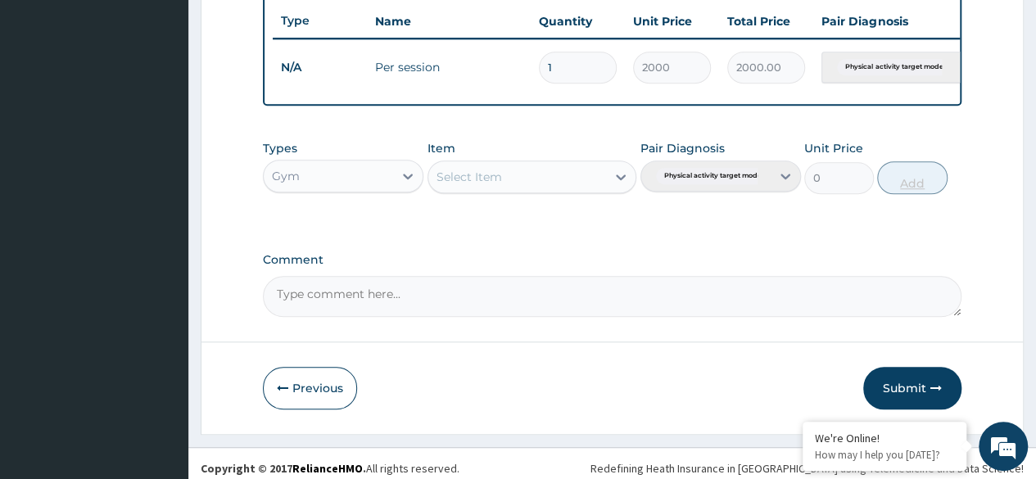
scroll to position [634, 0]
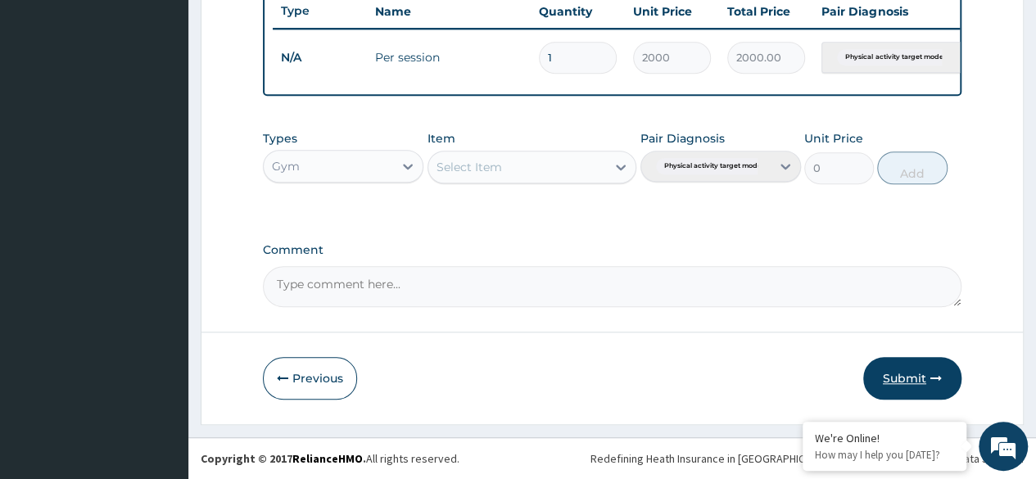
click at [901, 383] on button "Submit" at bounding box center [912, 378] width 98 height 43
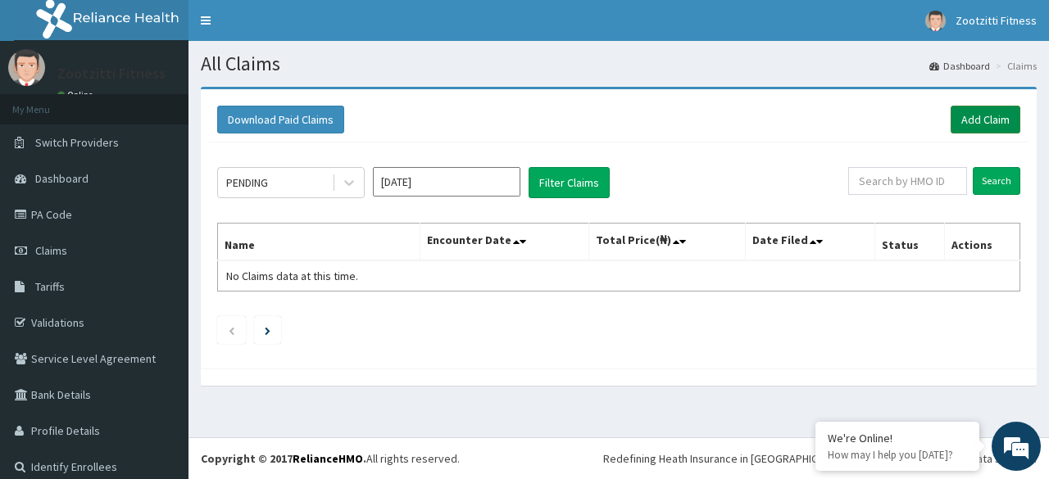
click at [967, 117] on link "Add Claim" at bounding box center [985, 120] width 70 height 28
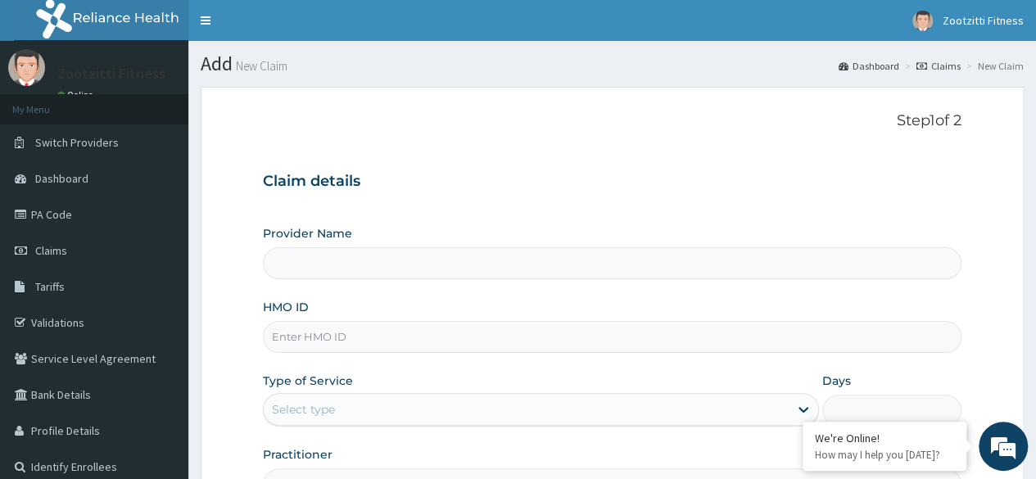
click at [297, 338] on input "HMO ID" at bounding box center [612, 337] width 699 height 32
type input "C"
type input "Zootzitti fitness centre"
type input "1"
type input "CMA/10004/E"
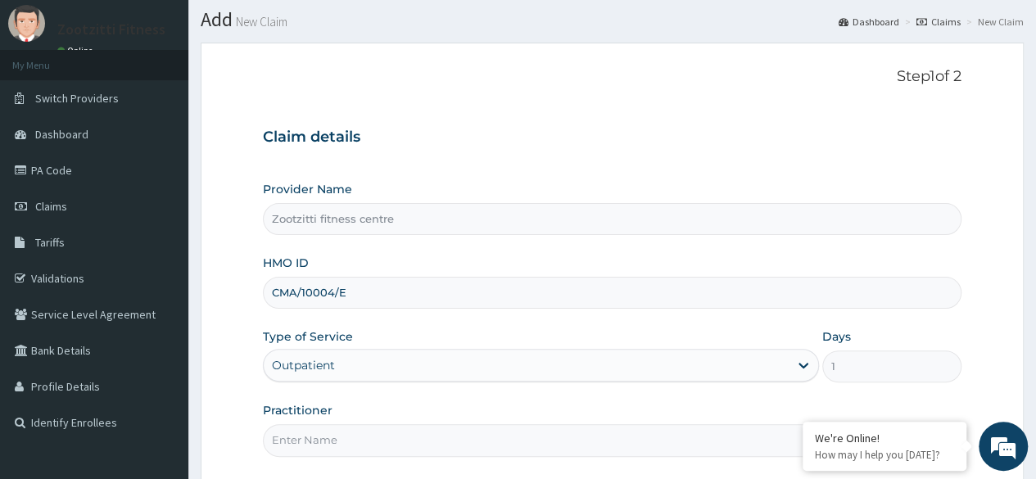
scroll to position [190, 0]
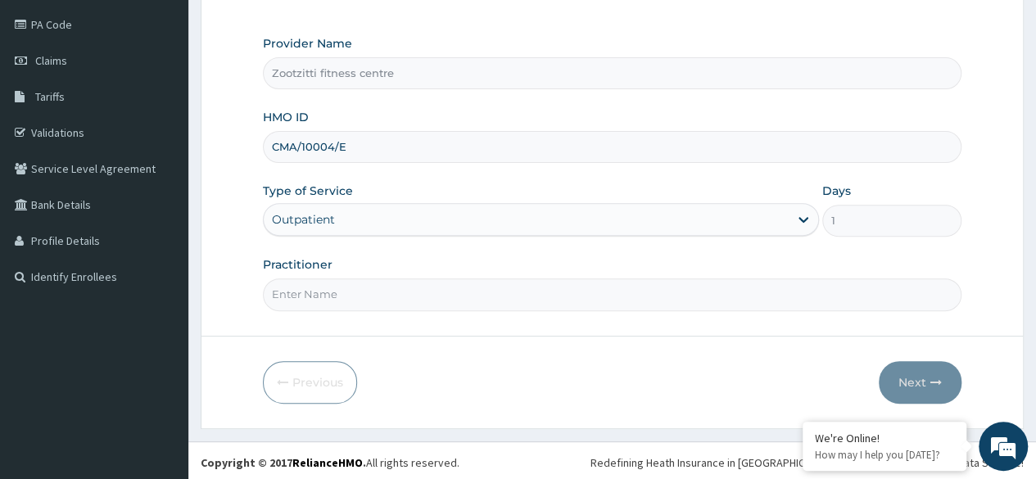
click at [357, 292] on input "Practitioner" at bounding box center [612, 295] width 699 height 32
type input "GYM"
click at [915, 378] on button "Next" at bounding box center [920, 382] width 83 height 43
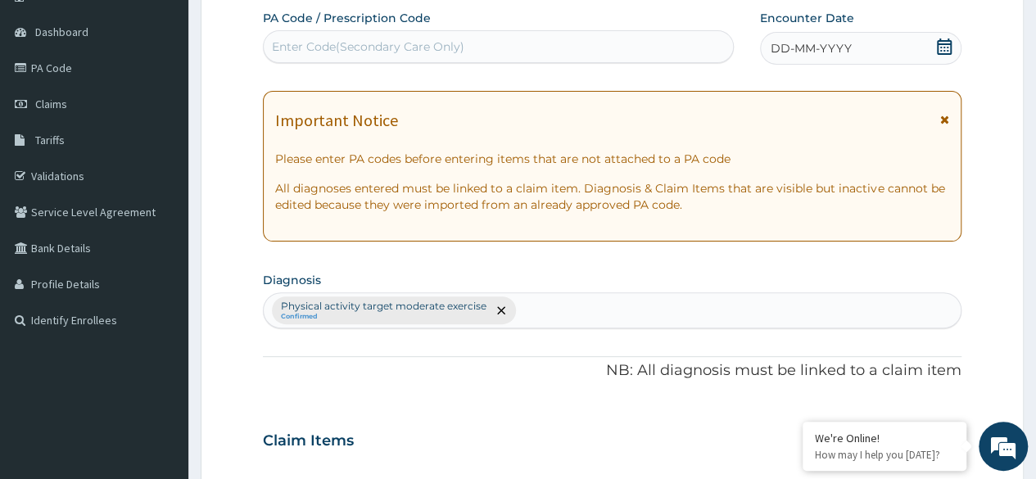
scroll to position [144, 0]
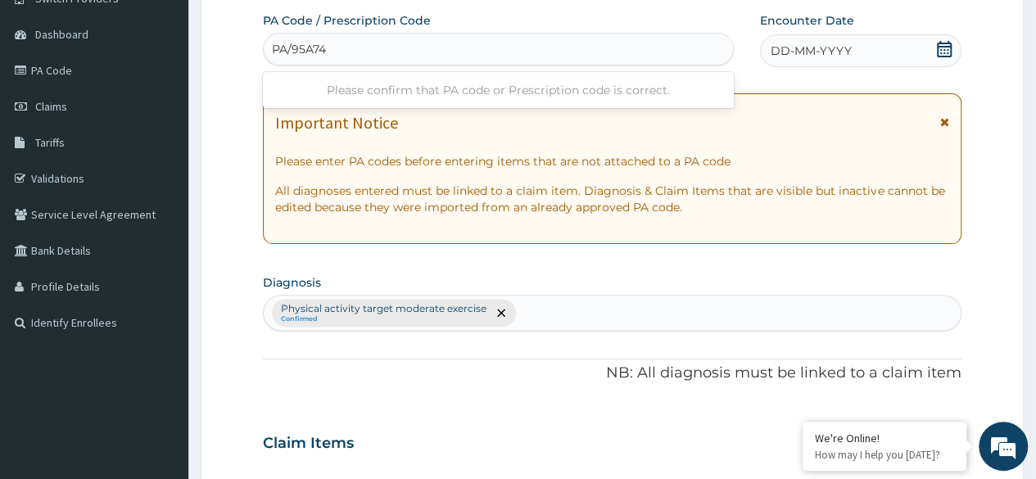
type input "PA/95A746"
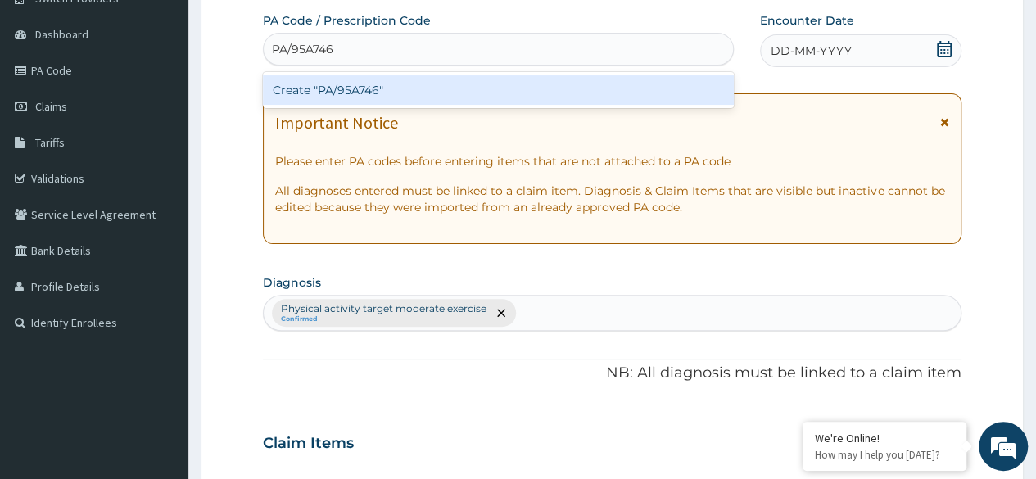
click at [419, 95] on div "Create "PA/95A746"" at bounding box center [498, 89] width 470 height 29
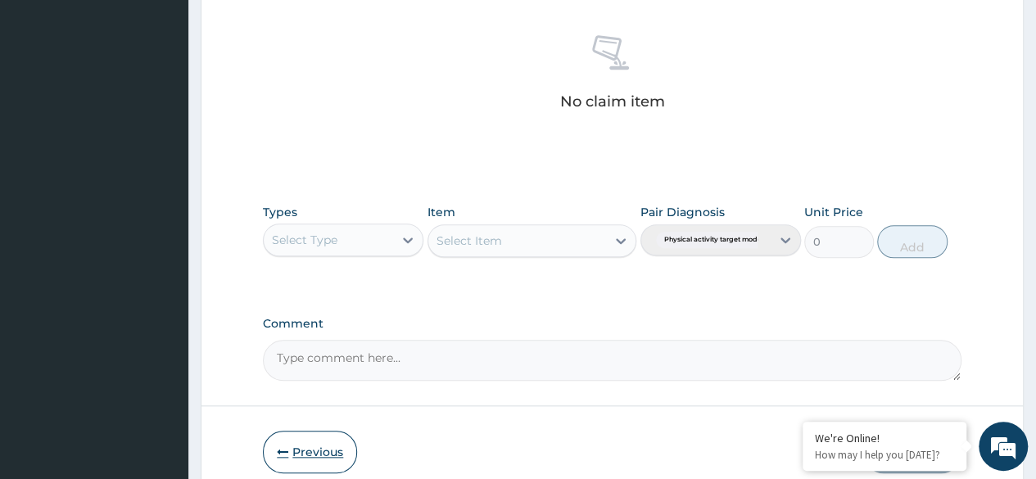
click at [325, 451] on button "Previous" at bounding box center [310, 452] width 94 height 43
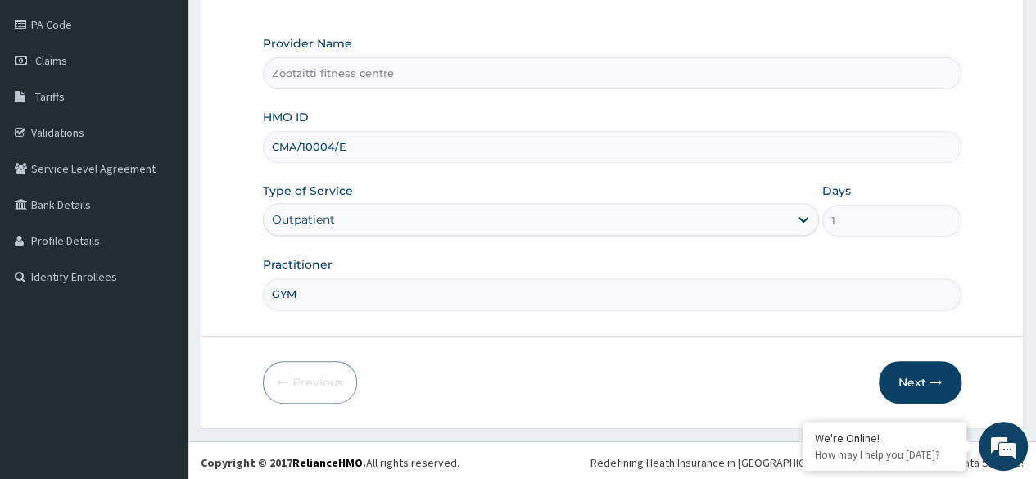
click at [374, 148] on input "CMA/10004/E" at bounding box center [612, 147] width 699 height 32
type input "C"
type input "ERM"
click at [57, 139] on link "Validations" at bounding box center [94, 133] width 188 height 36
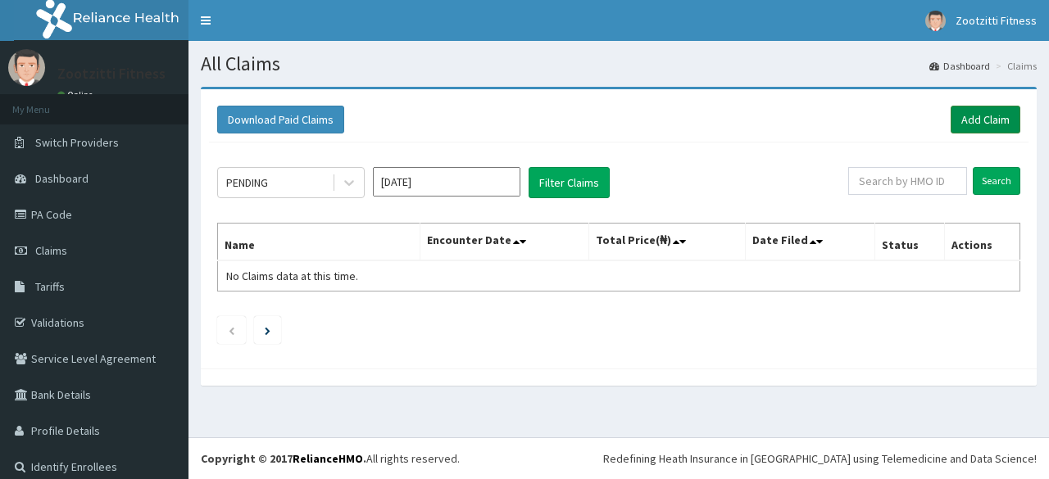
click at [979, 122] on link "Add Claim" at bounding box center [985, 120] width 70 height 28
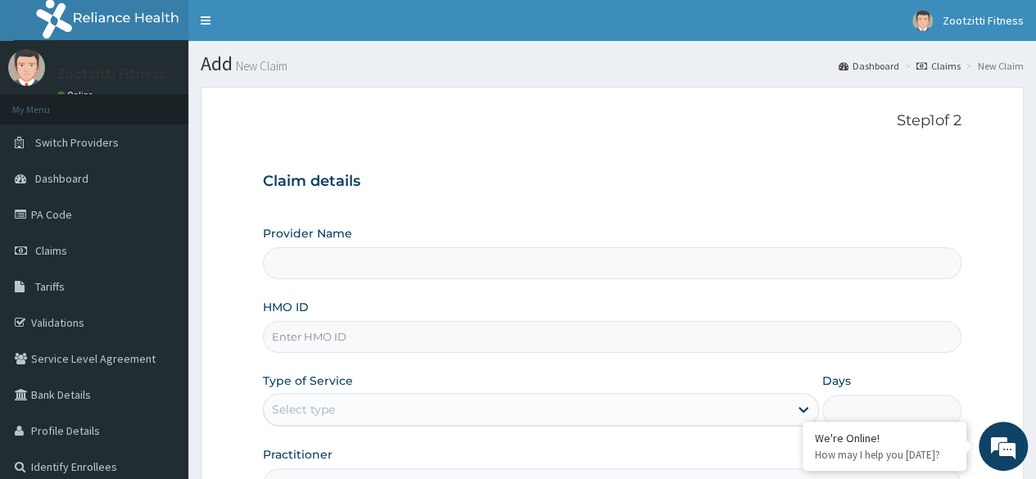
click at [366, 339] on input "HMO ID" at bounding box center [612, 337] width 699 height 32
type input "ERM"
type input "Zootzitti fitness centre"
type input "1"
type input "ERM/10011/A"
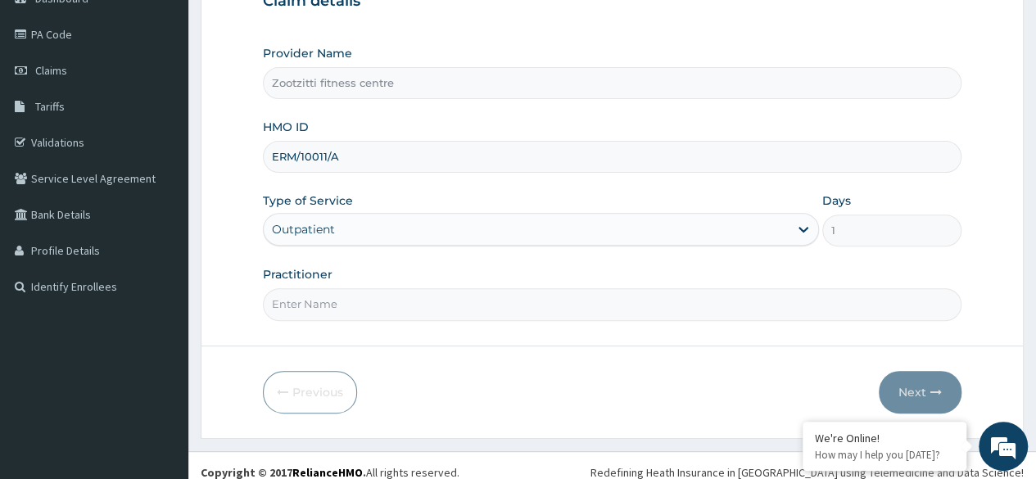
scroll to position [190, 0]
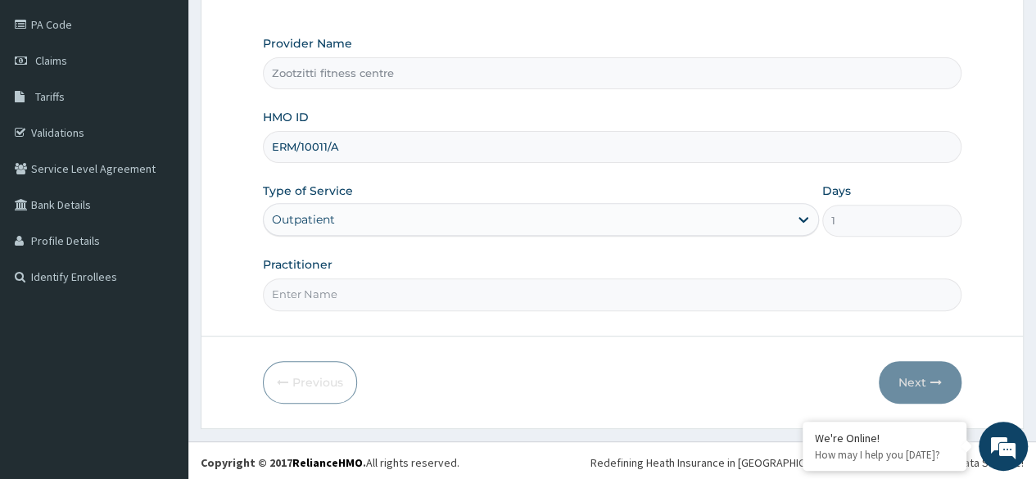
click at [424, 298] on input "Practitioner" at bounding box center [612, 295] width 699 height 32
type input "GYM"
click at [922, 378] on button "Next" at bounding box center [920, 382] width 83 height 43
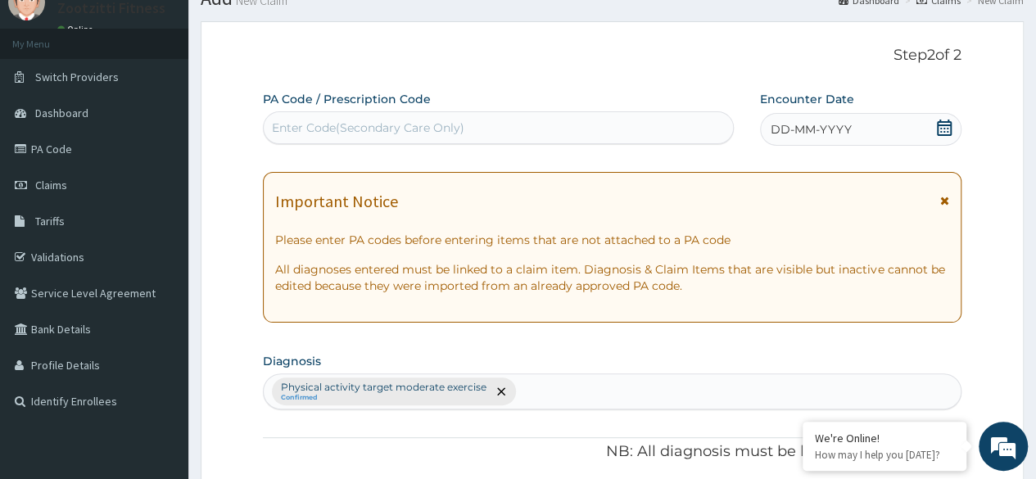
scroll to position [59, 0]
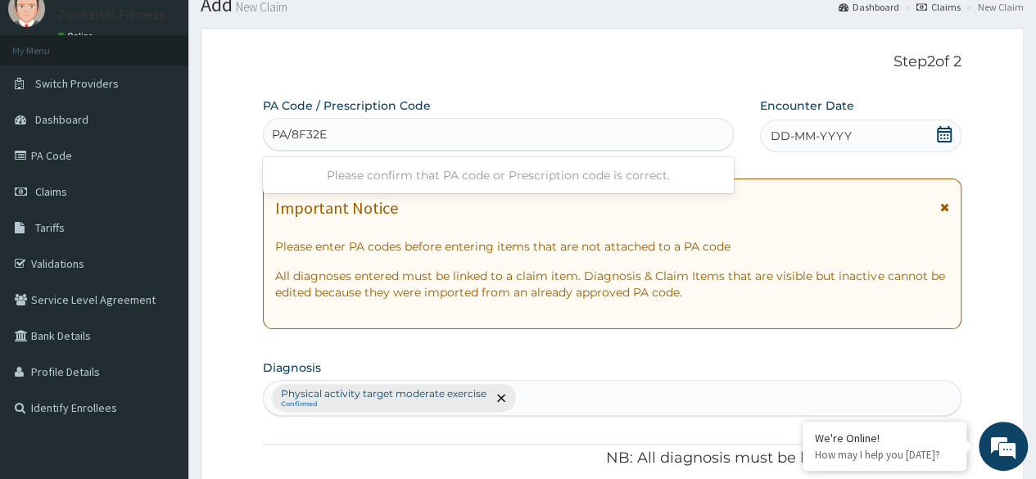
type input "PA/8F32ED"
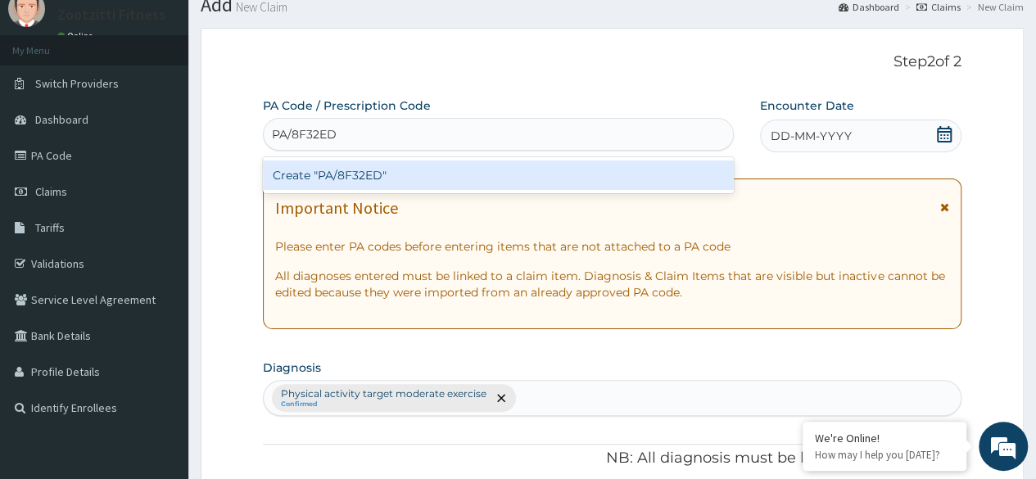
click at [408, 187] on div "Create "PA/8F32ED"" at bounding box center [498, 175] width 470 height 29
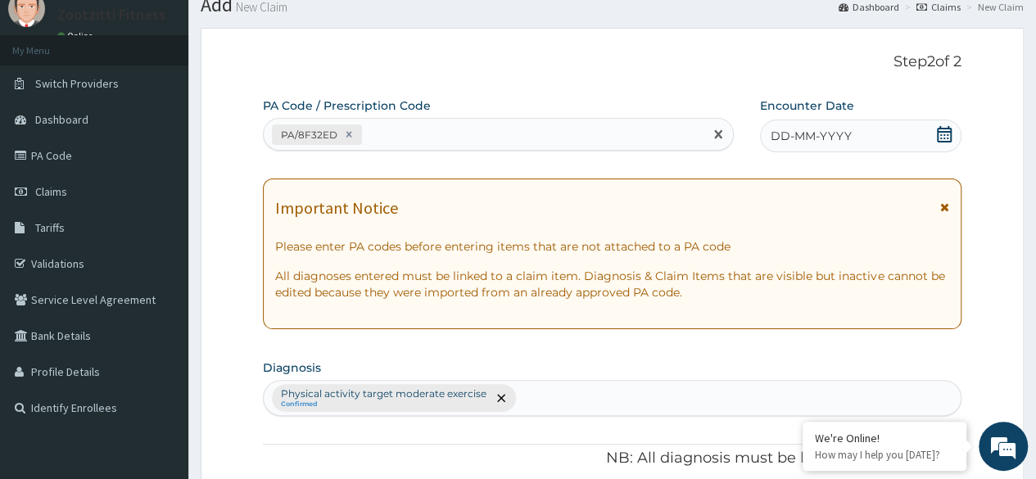
click at [819, 133] on span "DD-MM-YYYY" at bounding box center [811, 136] width 81 height 16
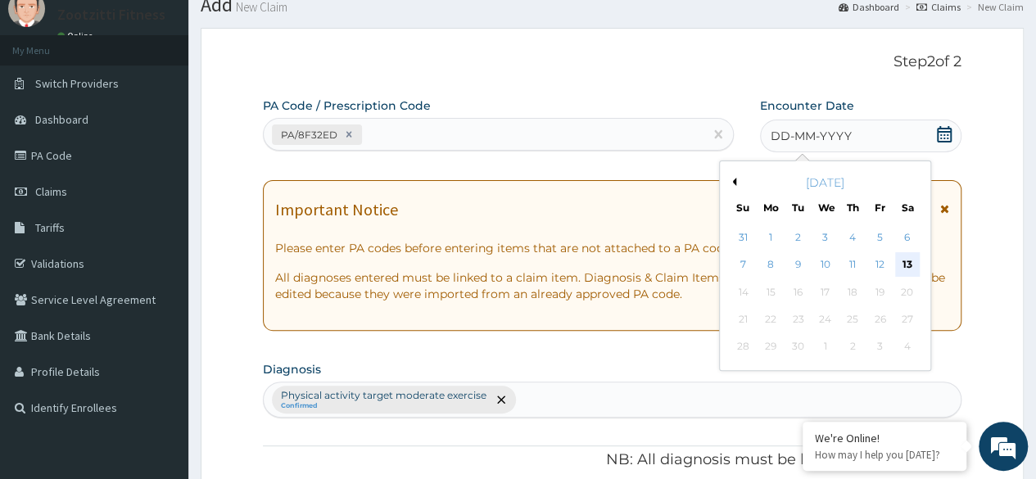
click at [913, 264] on div "13" at bounding box center [907, 265] width 25 height 25
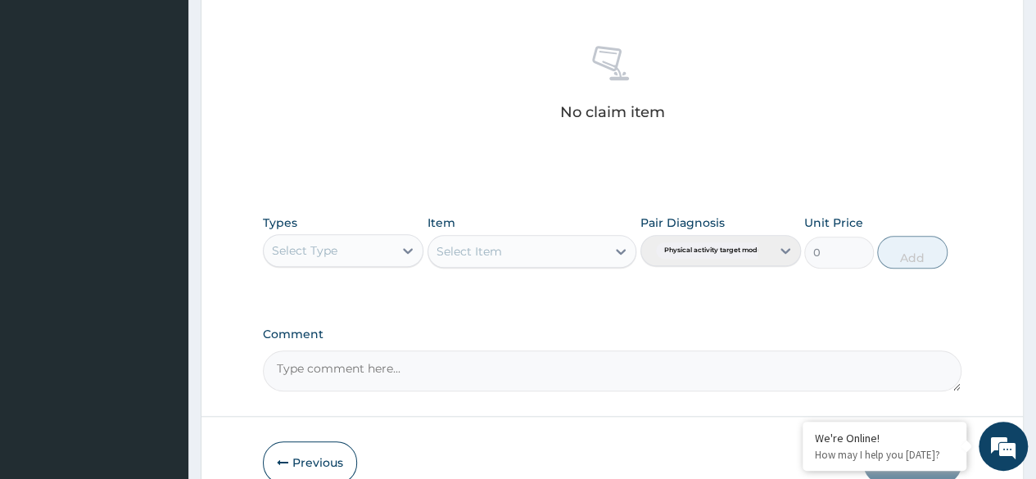
scroll to position [619, 0]
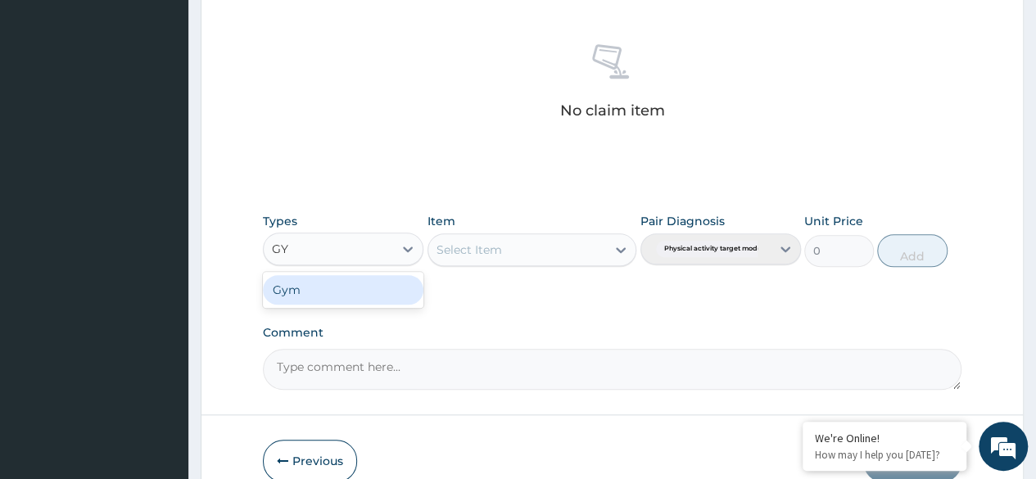
type input "GYM"
click at [380, 288] on div "Gym" at bounding box center [343, 289] width 161 height 29
click at [625, 249] on div "Select Item" at bounding box center [533, 249] width 210 height 33
click at [616, 253] on div "Select Item" at bounding box center [533, 249] width 210 height 33
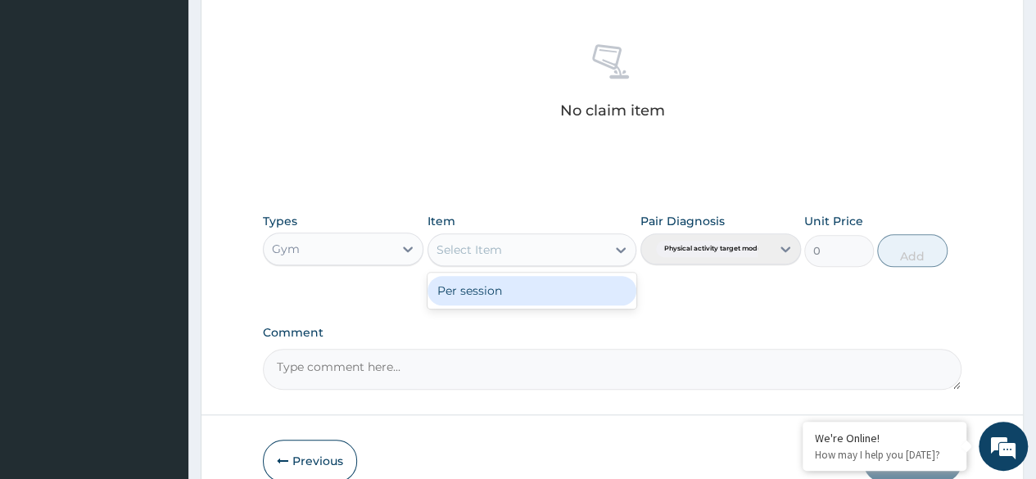
click at [541, 288] on div "Per session" at bounding box center [533, 290] width 210 height 29
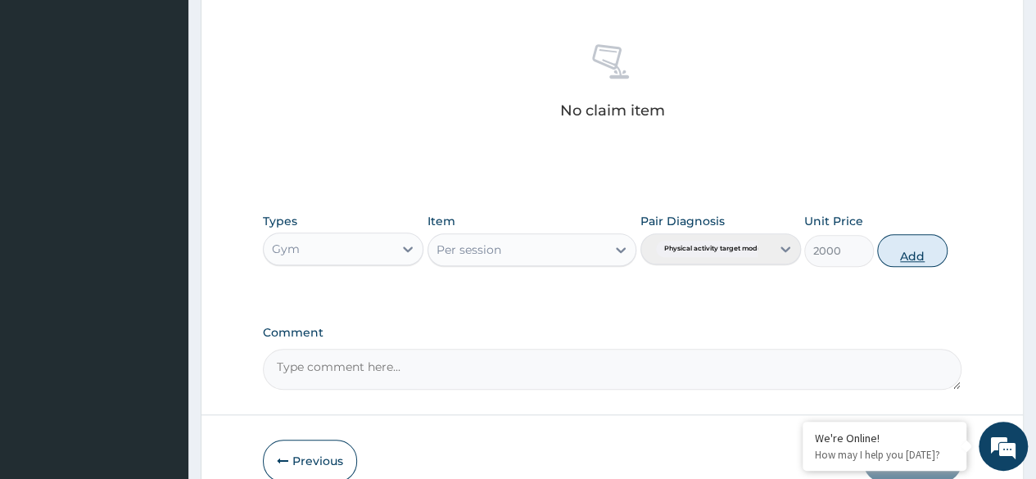
click at [901, 247] on button "Add" at bounding box center [912, 250] width 70 height 33
type input "0"
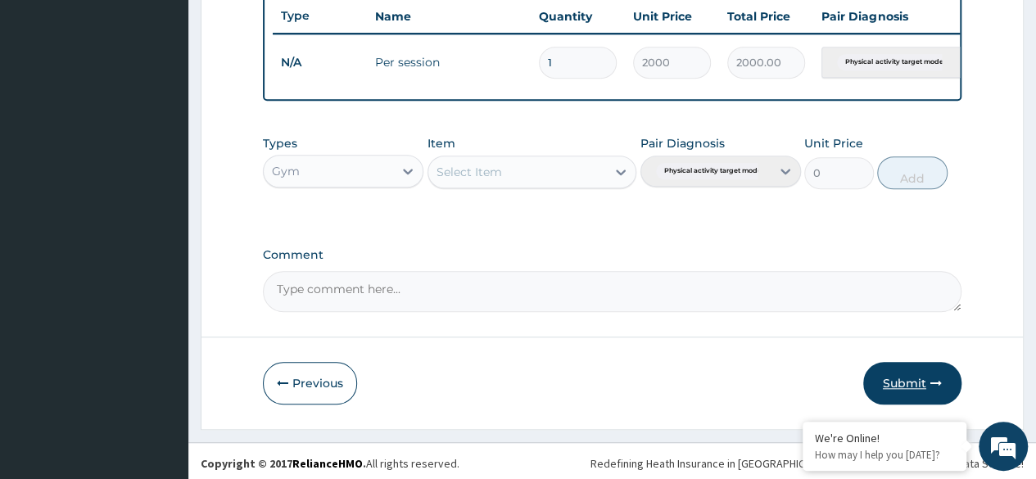
click at [904, 402] on button "Submit" at bounding box center [912, 383] width 98 height 43
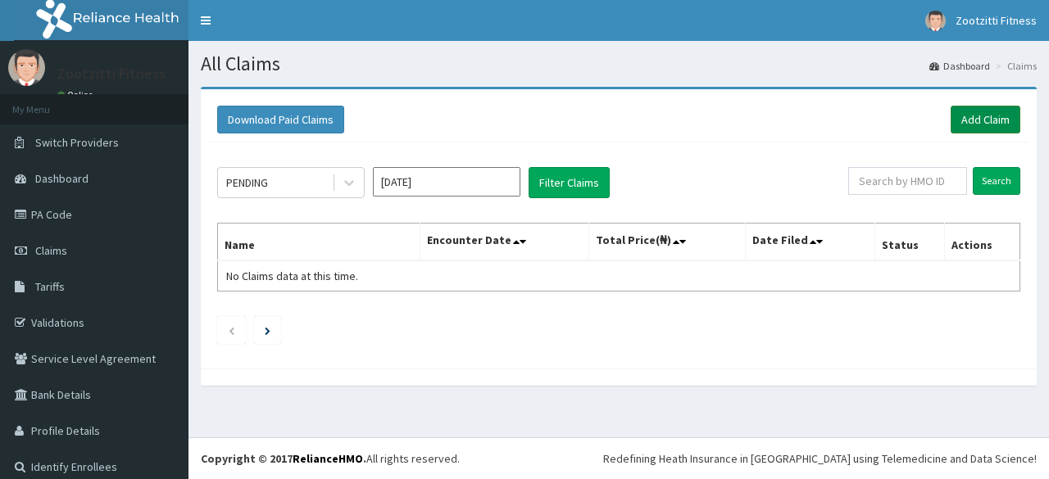
click at [973, 120] on link "Add Claim" at bounding box center [985, 120] width 70 height 28
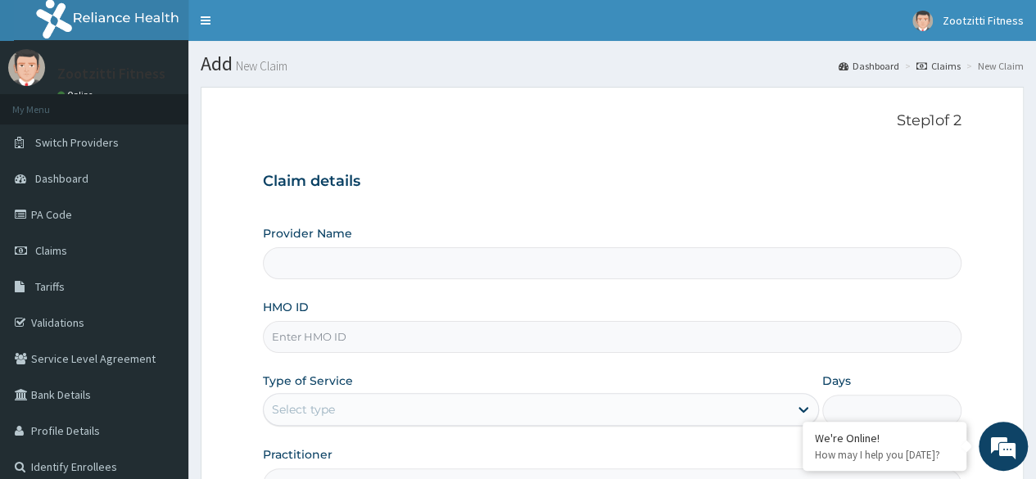
type input "Zootzitti fitness centre"
type input "1"
click at [387, 340] on input "HMO ID" at bounding box center [612, 337] width 699 height 32
type input "ERM/10011/B"
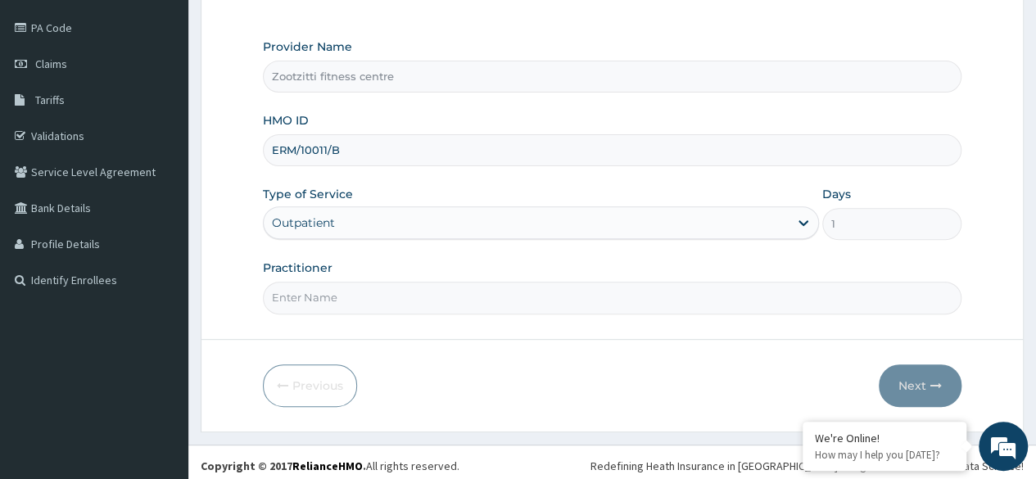
scroll to position [190, 0]
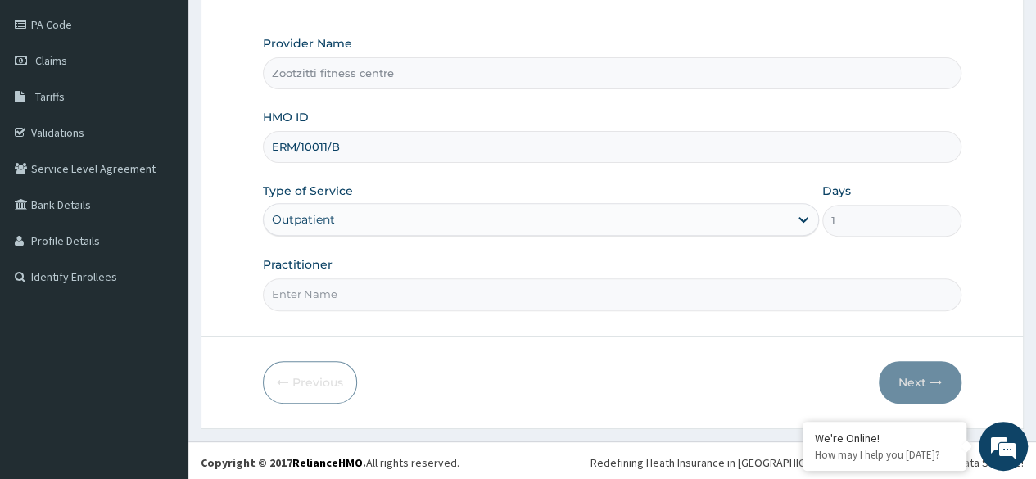
click at [381, 288] on input "Practitioner" at bounding box center [612, 295] width 699 height 32
type input "GYM"
click at [922, 375] on button "Next" at bounding box center [920, 382] width 83 height 43
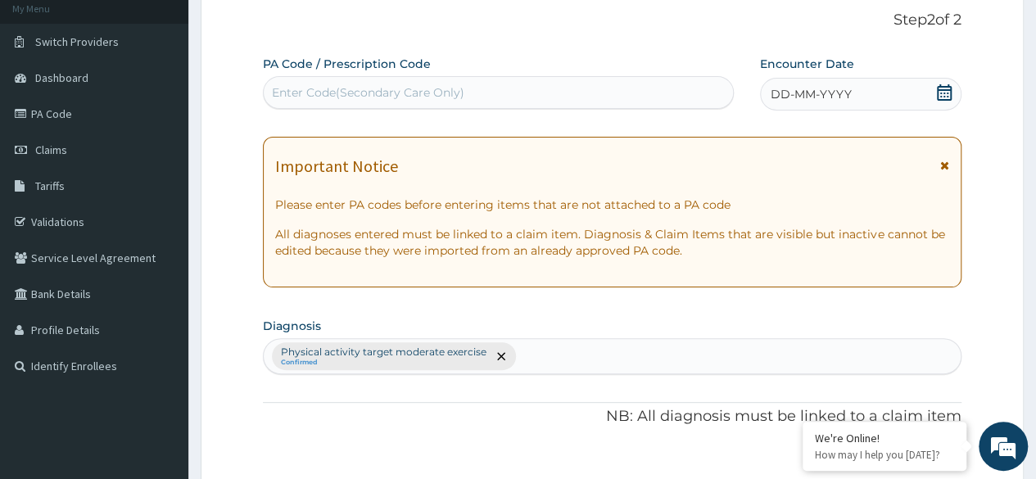
scroll to position [100, 0]
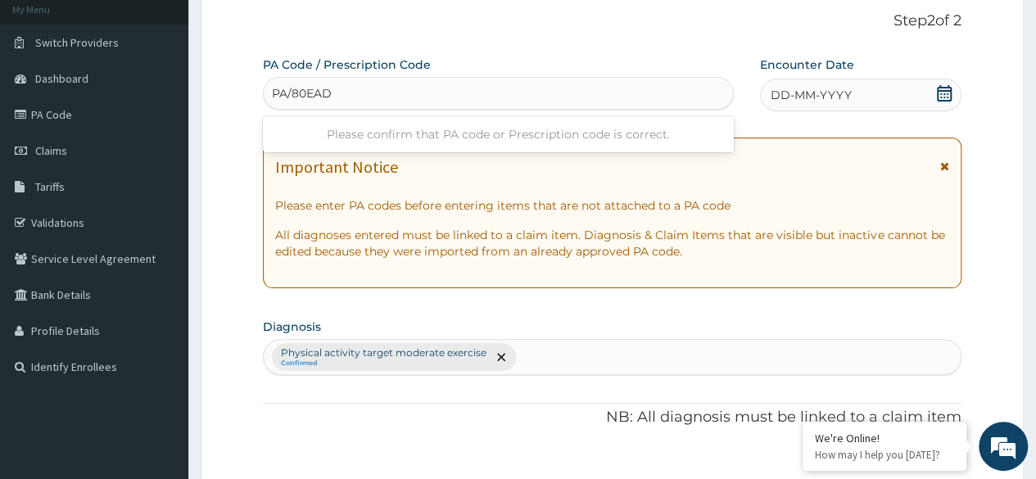
type input "PA/80EAD9"
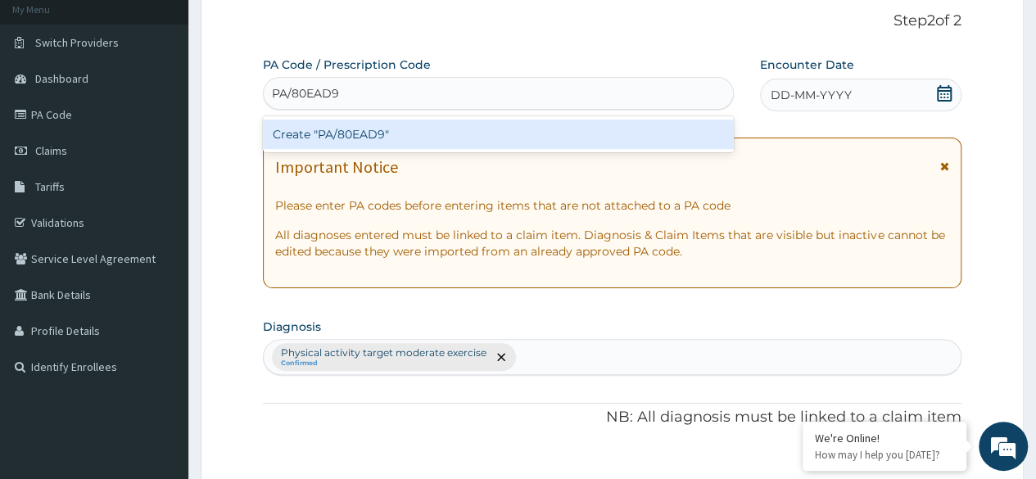
click at [411, 146] on div "Create "PA/80EAD9"" at bounding box center [498, 134] width 470 height 29
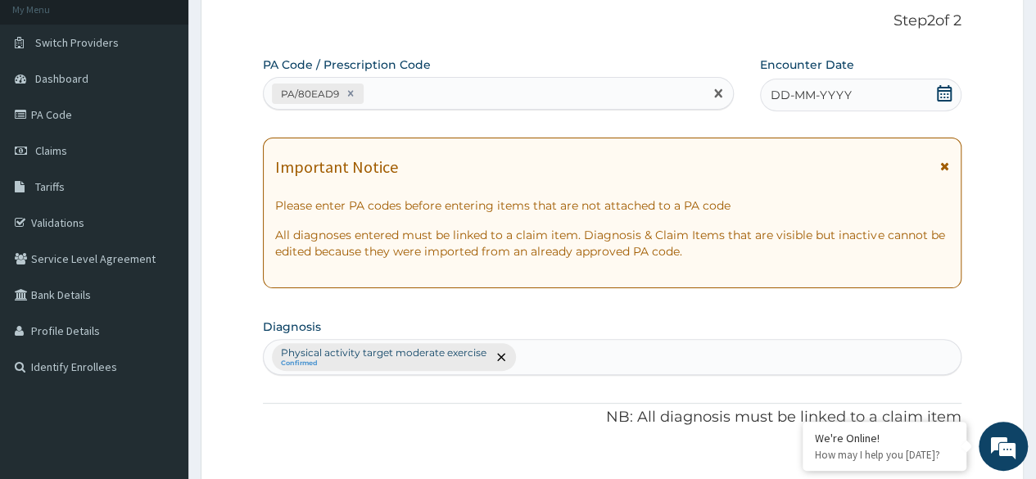
click at [847, 95] on span "DD-MM-YYYY" at bounding box center [811, 95] width 81 height 16
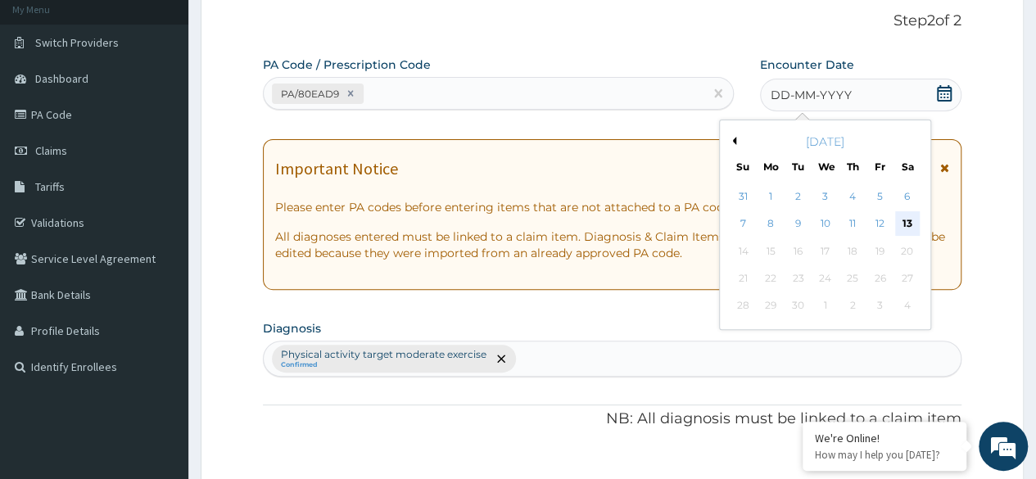
click at [906, 223] on div "13" at bounding box center [907, 224] width 25 height 25
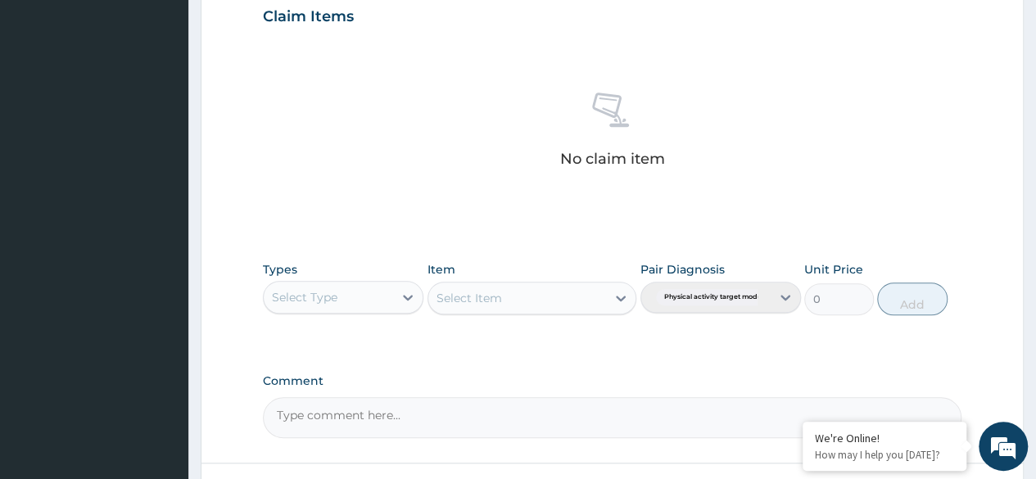
scroll to position [578, 0]
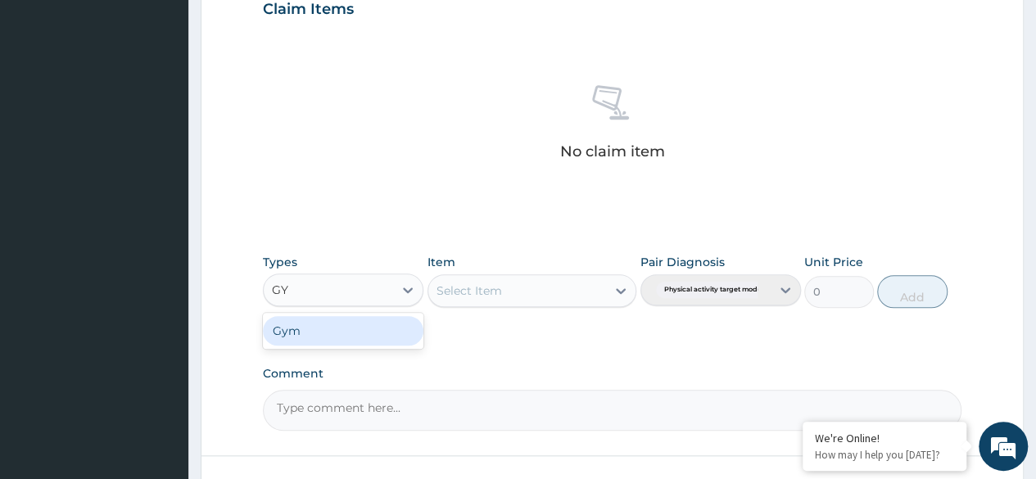
type input "GYM"
click at [385, 330] on div "Gym" at bounding box center [343, 330] width 161 height 29
click at [623, 290] on div "Select Item" at bounding box center [533, 290] width 210 height 33
click at [623, 289] on div "Select Item" at bounding box center [533, 290] width 210 height 33
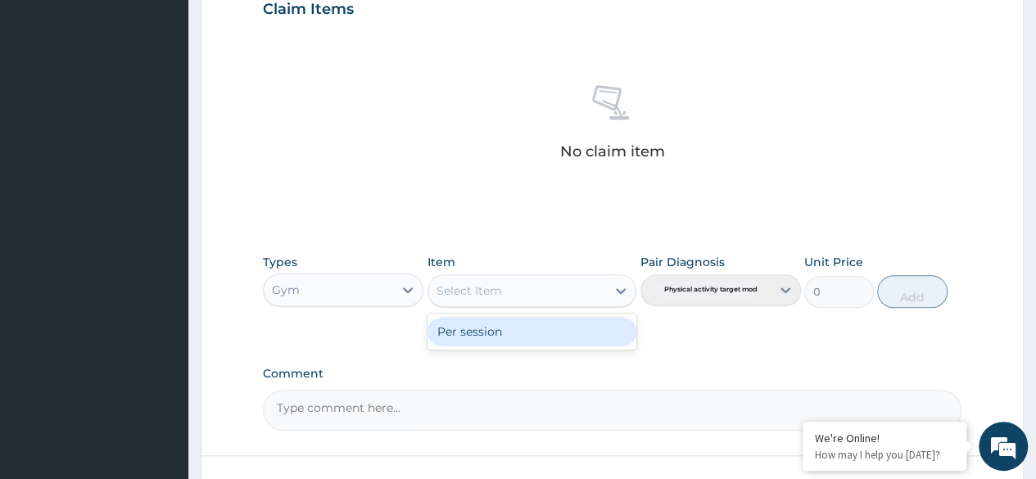
click at [540, 327] on div "Per session" at bounding box center [533, 331] width 210 height 29
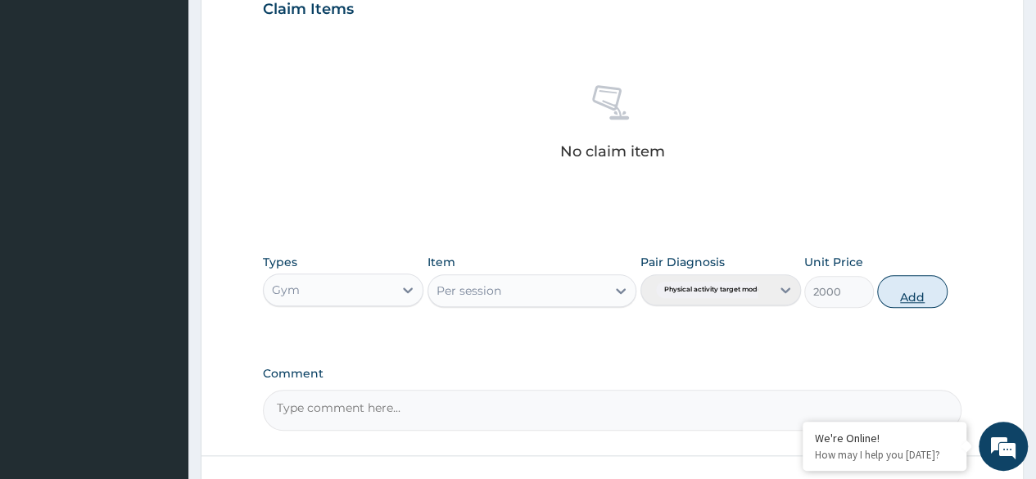
click at [913, 298] on button "Add" at bounding box center [912, 291] width 70 height 33
type input "0"
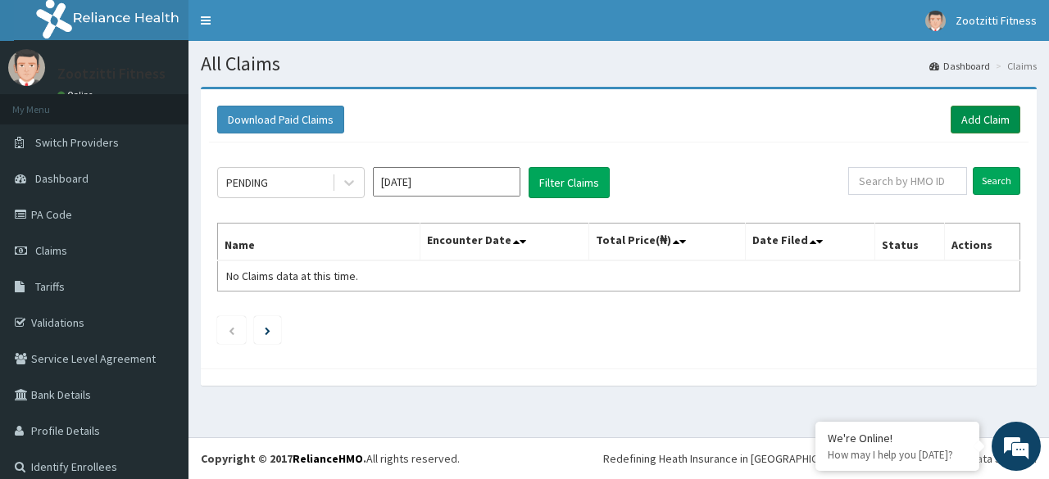
click at [985, 125] on link "Add Claim" at bounding box center [985, 120] width 70 height 28
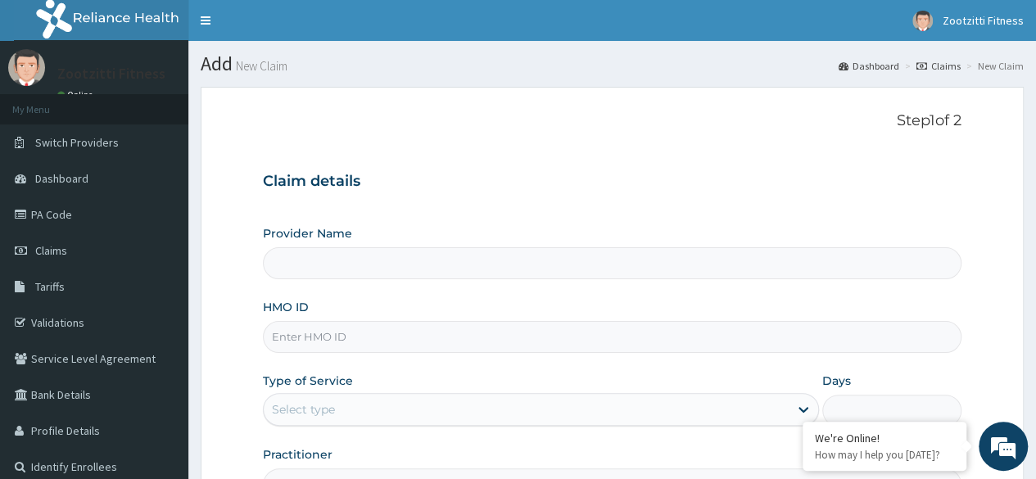
type input "Zootzitti fitness centre"
type input "1"
click at [390, 333] on input "HMO ID" at bounding box center [612, 337] width 699 height 32
type input "KSB/11118/A"
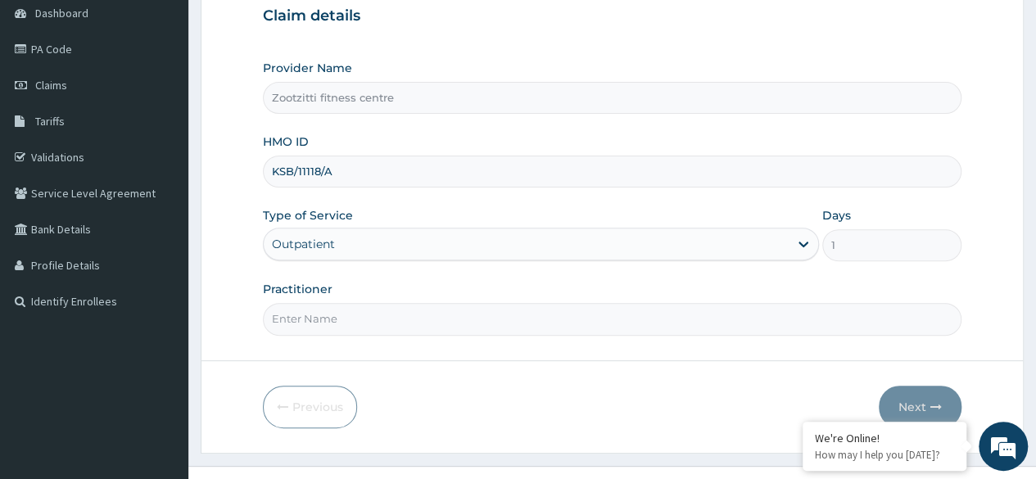
scroll to position [166, 0]
click at [374, 316] on input "Practitioner" at bounding box center [612, 318] width 699 height 32
type input "GYM"
click at [913, 401] on button "Next" at bounding box center [920, 406] width 83 height 43
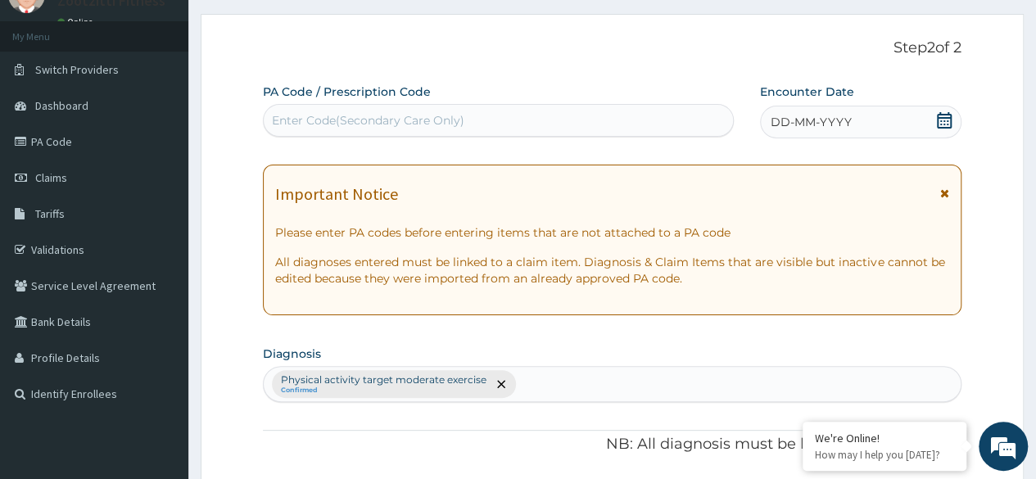
scroll to position [72, 0]
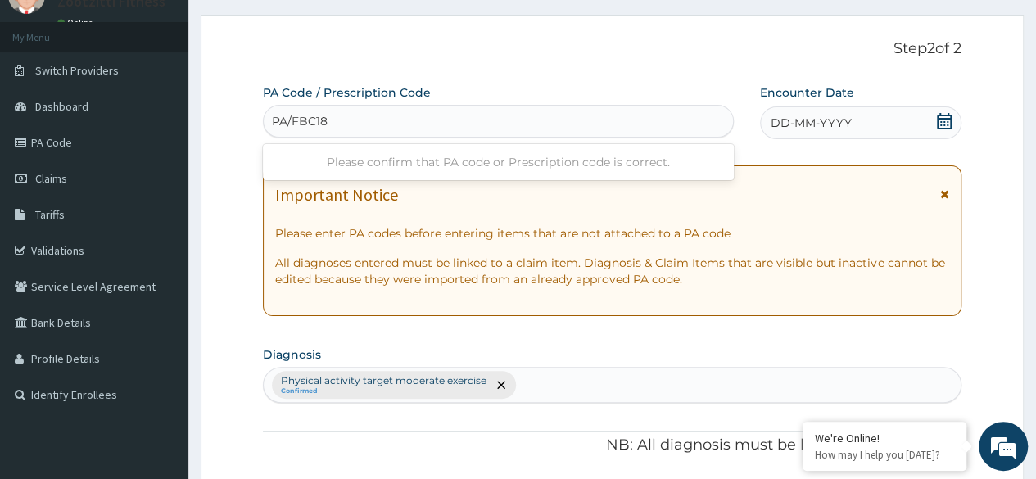
type input "PA/FBC18C"
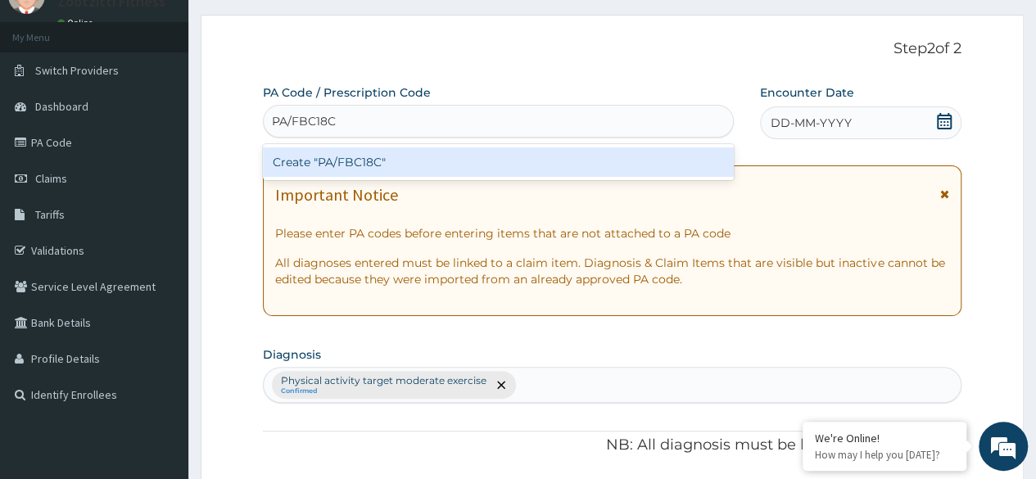
click at [472, 173] on div "Create "PA/FBC18C"" at bounding box center [498, 161] width 470 height 29
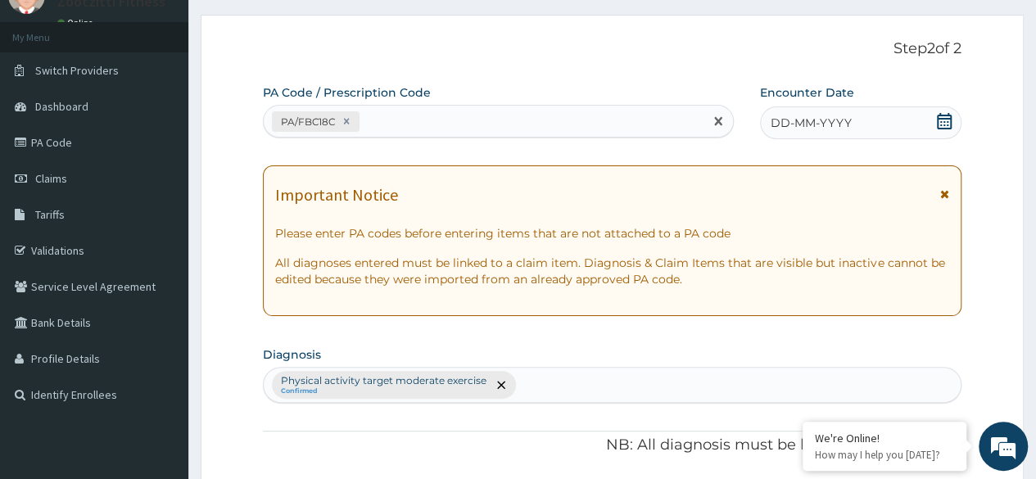
click at [858, 128] on div "DD-MM-YYYY" at bounding box center [861, 122] width 202 height 33
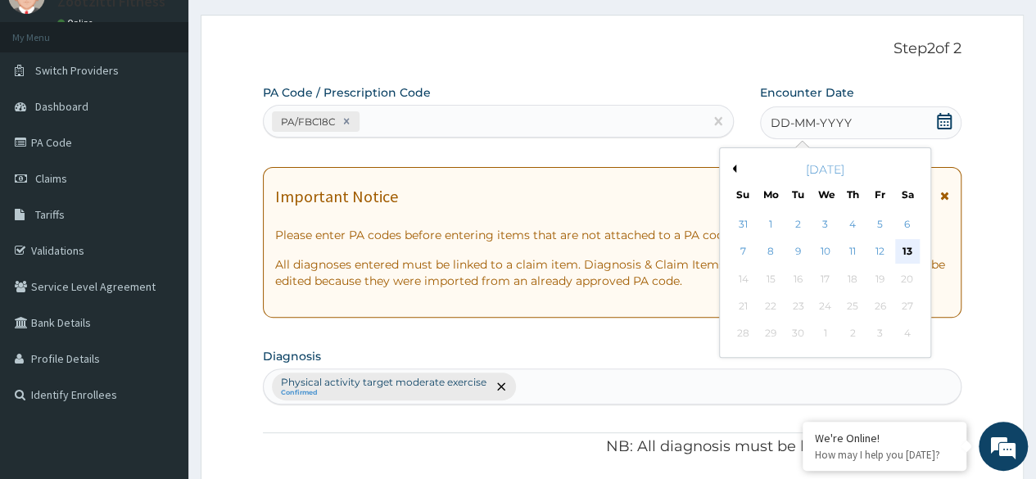
click at [907, 251] on div "13" at bounding box center [907, 252] width 25 height 25
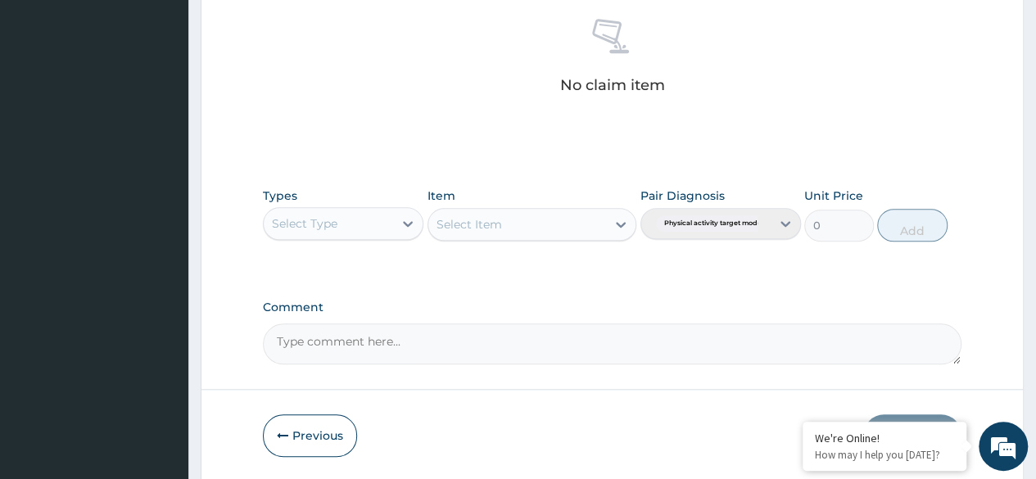
scroll to position [648, 0]
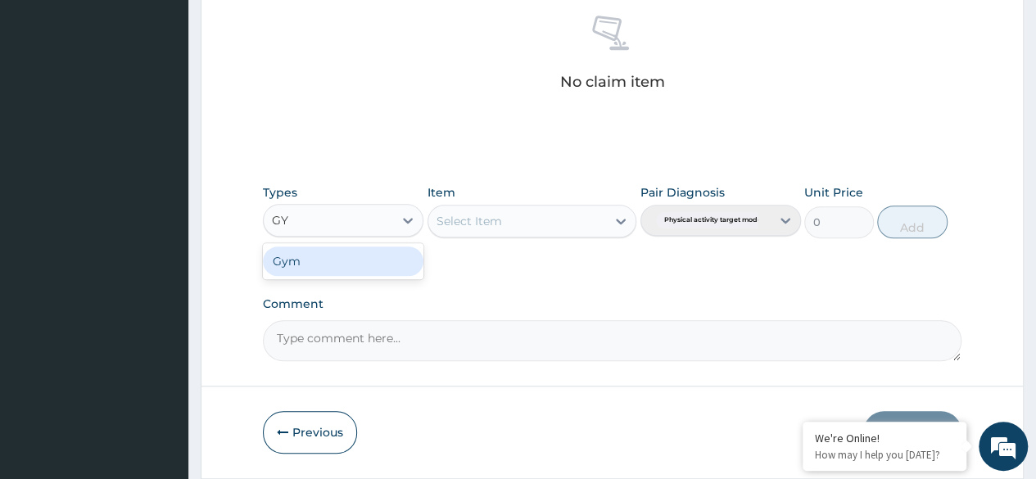
type input "GYM"
click at [373, 273] on div "Gym" at bounding box center [343, 261] width 161 height 29
click at [624, 223] on div "Select Item" at bounding box center [533, 221] width 210 height 33
click at [623, 231] on div at bounding box center [620, 220] width 29 height 29
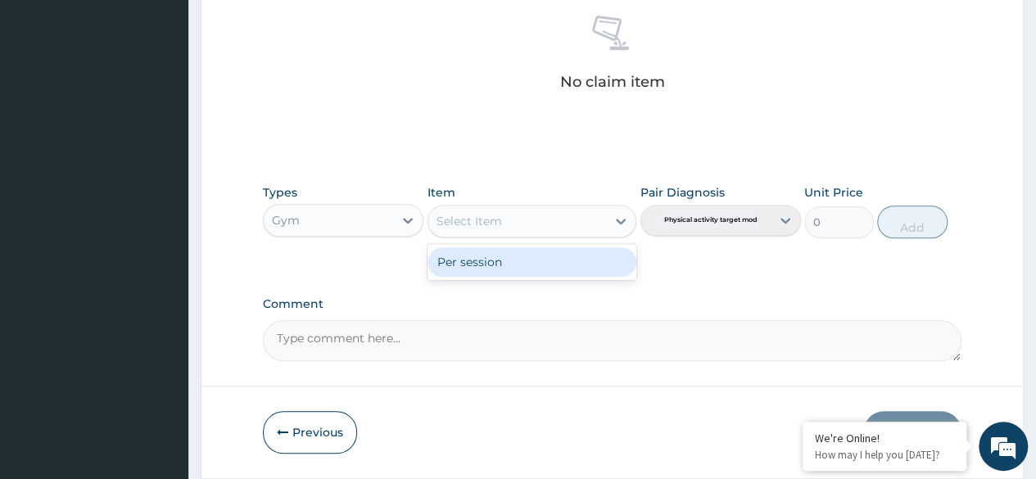
click at [546, 271] on div "Per session" at bounding box center [533, 261] width 210 height 29
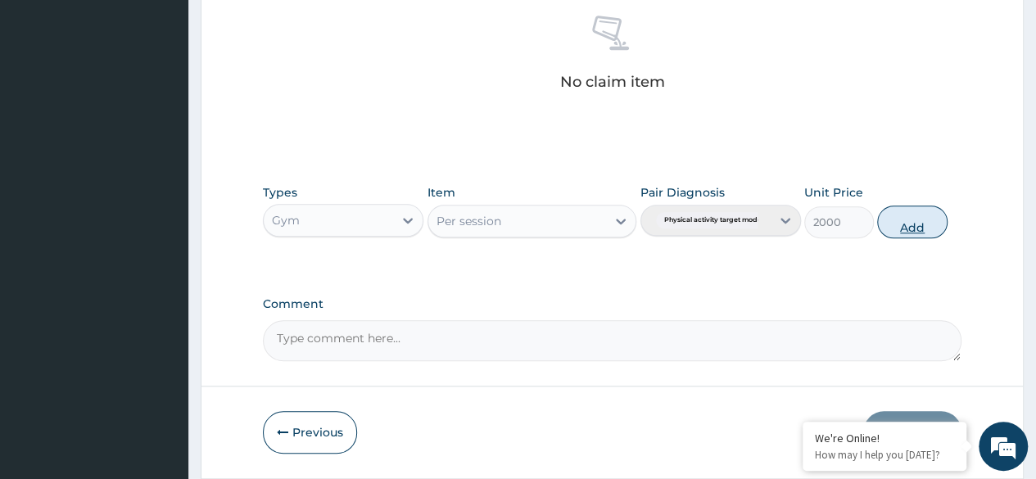
click at [914, 231] on button "Add" at bounding box center [912, 222] width 70 height 33
type input "0"
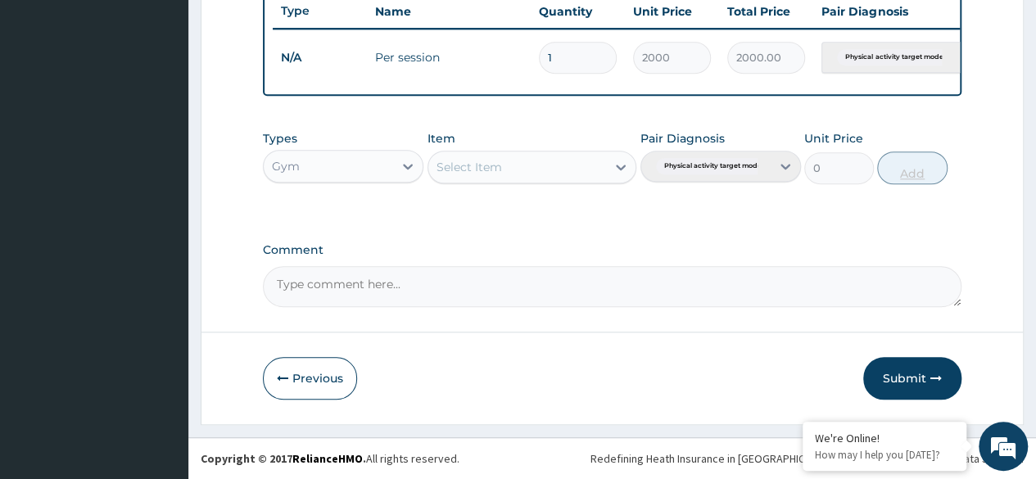
scroll to position [634, 0]
click at [904, 383] on button "Submit" at bounding box center [912, 378] width 98 height 43
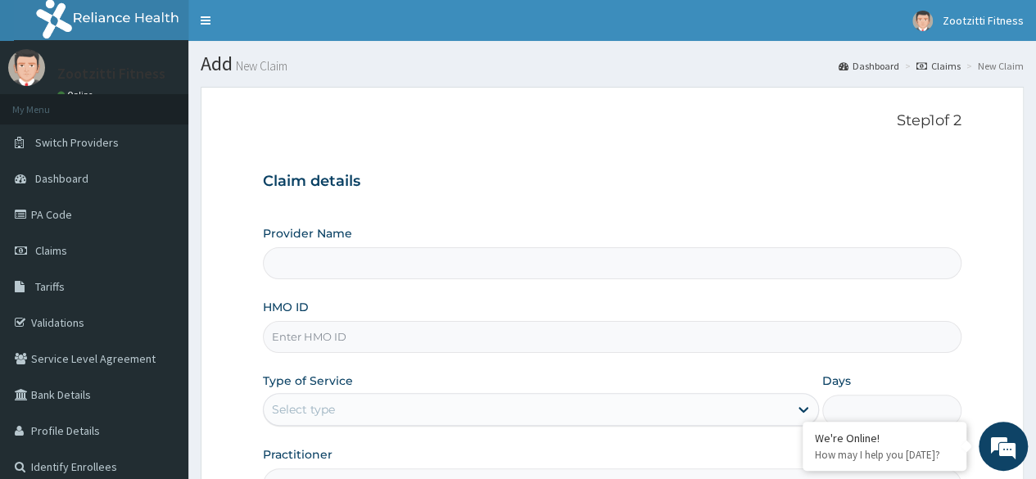
type input "Zootzitti fitness centre"
type input "1"
click at [418, 335] on input "HMO ID" at bounding box center [612, 337] width 699 height 32
type input "AZG/10092/A"
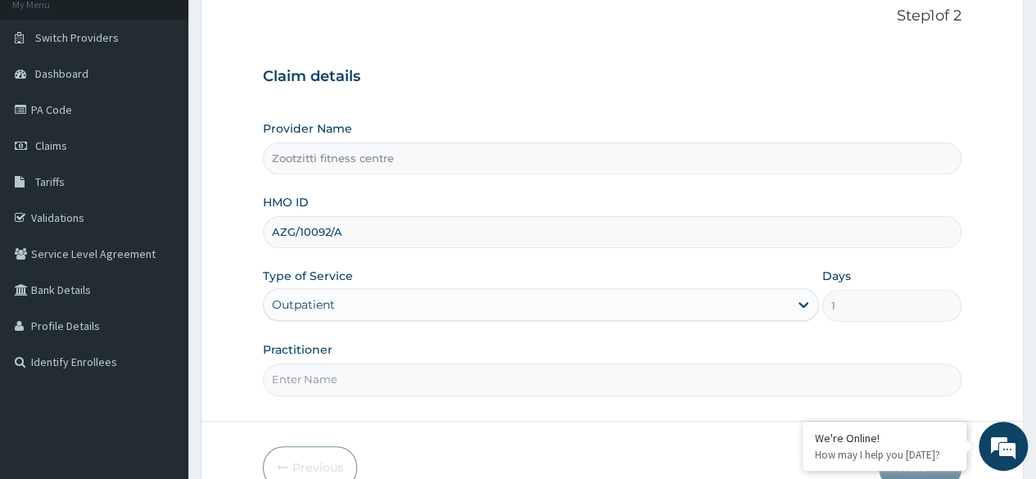
scroll to position [179, 0]
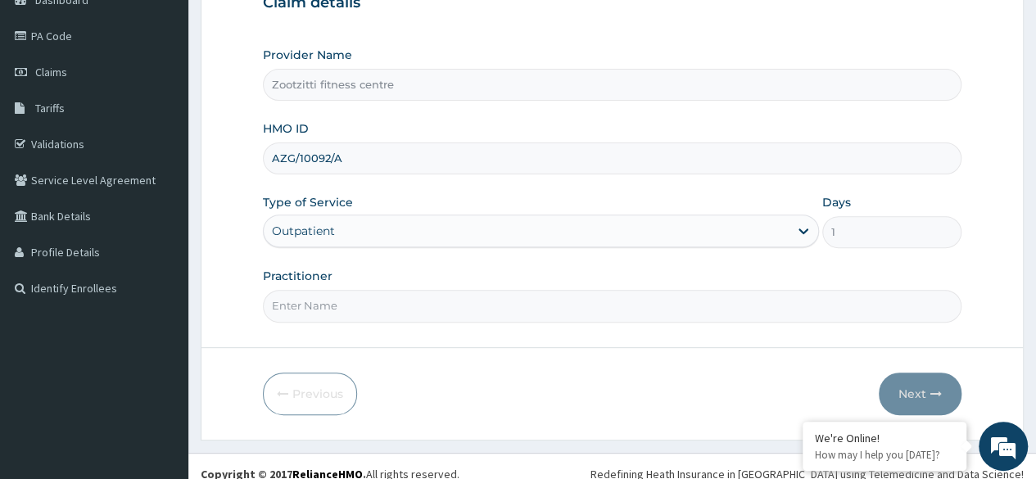
click at [396, 310] on input "Practitioner" at bounding box center [612, 306] width 699 height 32
type input "GYM"
click at [922, 392] on button "Next" at bounding box center [920, 394] width 83 height 43
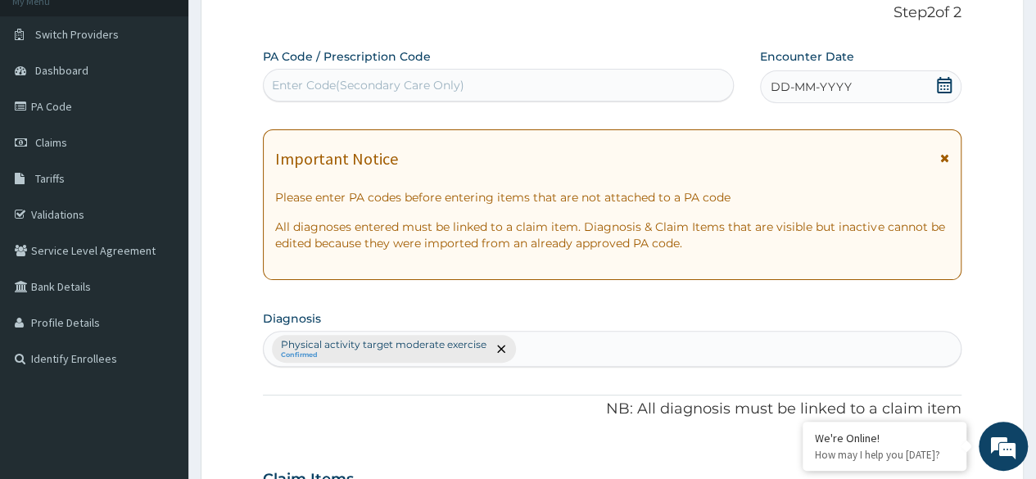
scroll to position [107, 0]
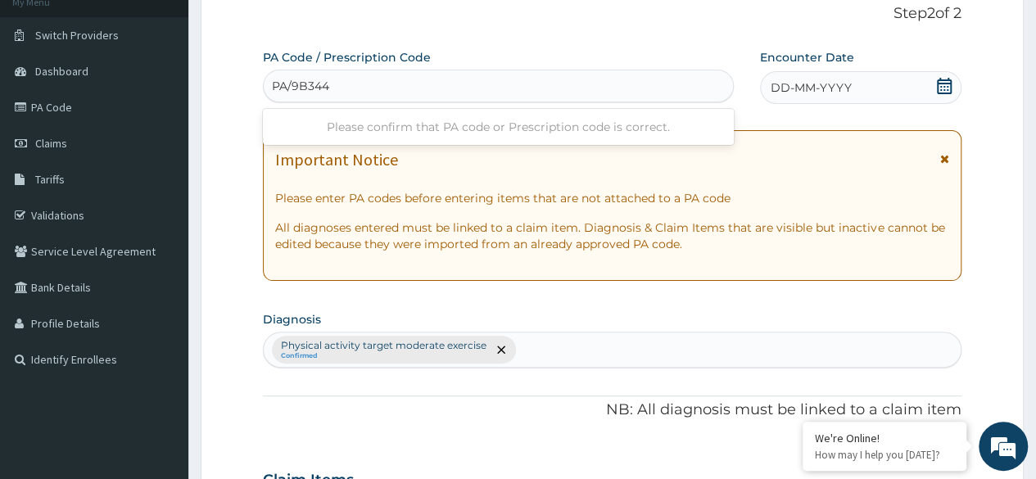
type input "PA/9B3441"
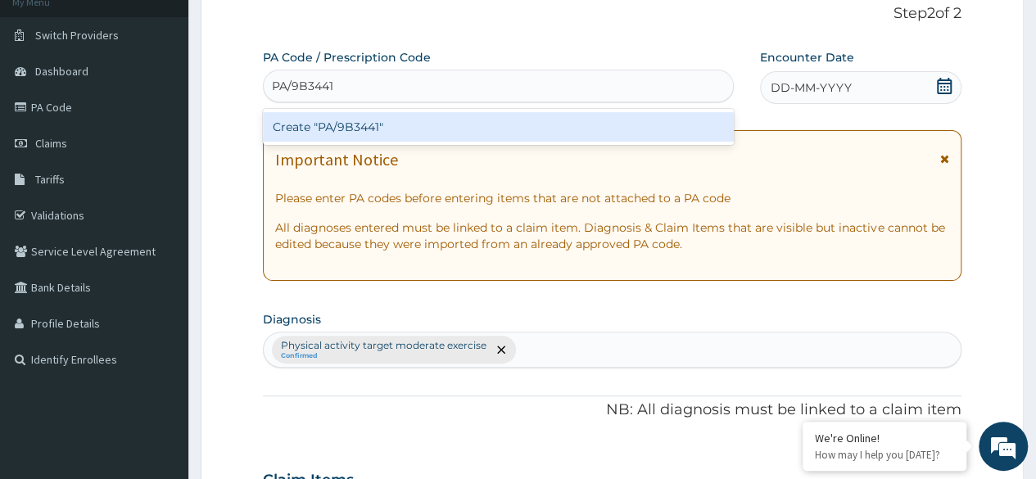
click at [477, 141] on div "Create "PA/9B3441"" at bounding box center [498, 126] width 470 height 29
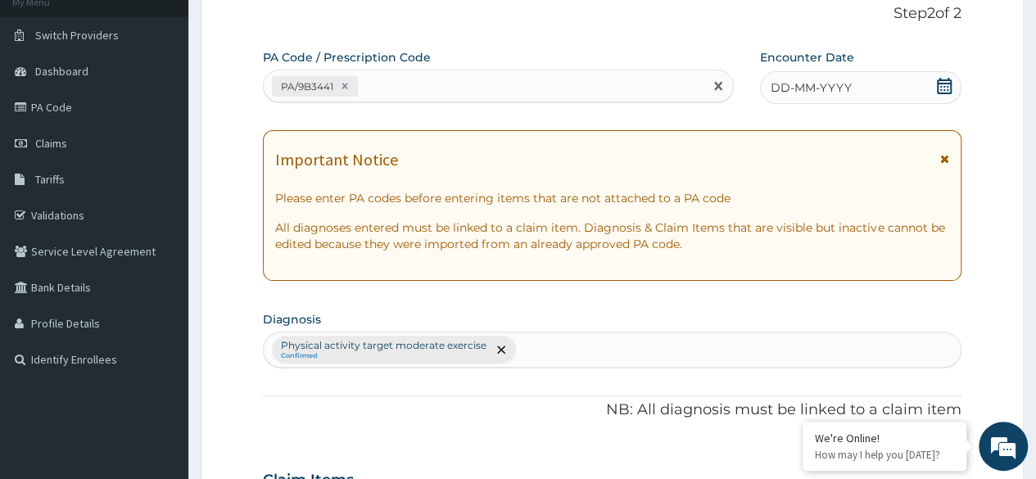
click at [944, 95] on span at bounding box center [944, 88] width 16 height 20
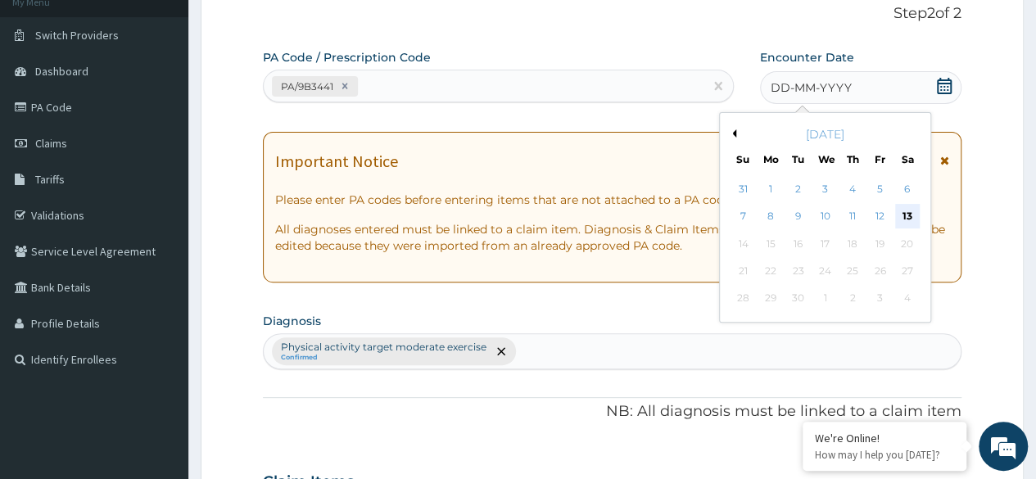
click at [906, 215] on div "13" at bounding box center [907, 217] width 25 height 25
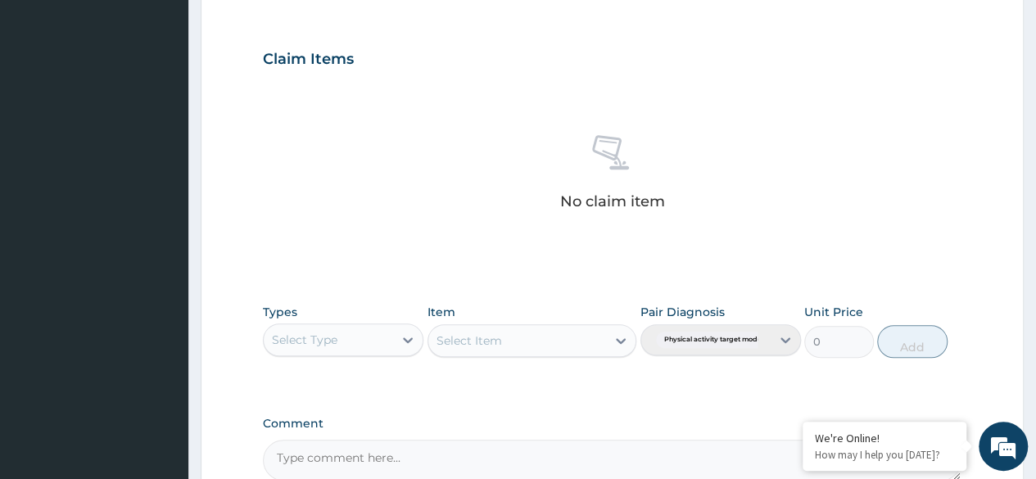
scroll to position [573, 0]
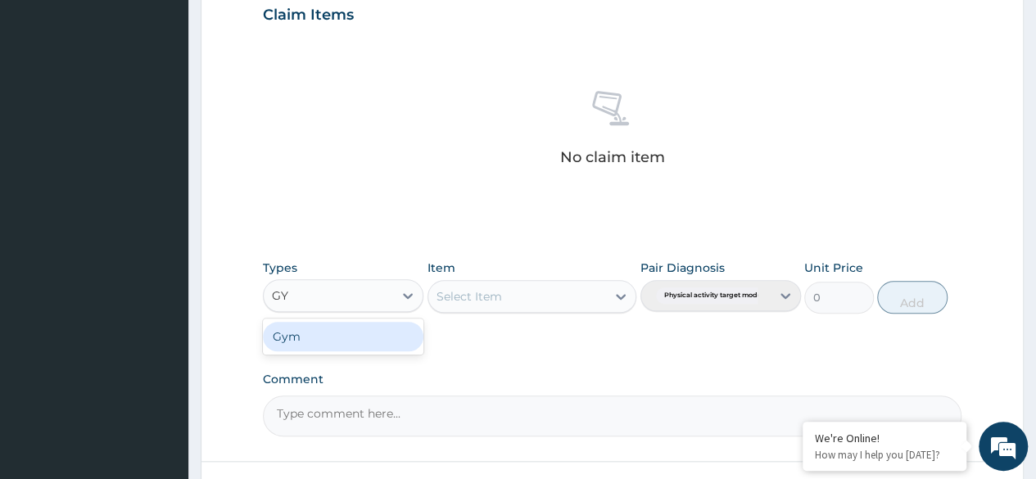
type input "GYM"
click at [363, 328] on div "Gym" at bounding box center [343, 336] width 161 height 29
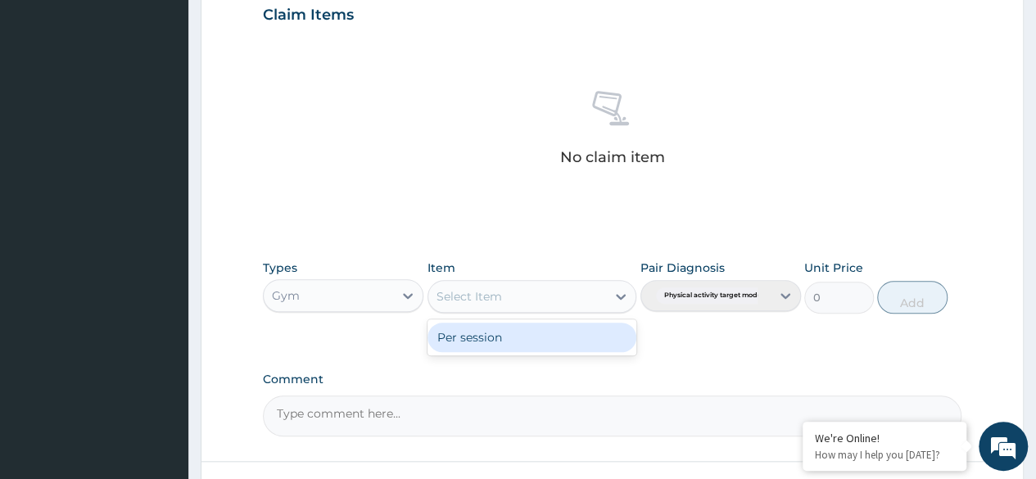
click at [544, 342] on div "Per session" at bounding box center [533, 337] width 210 height 29
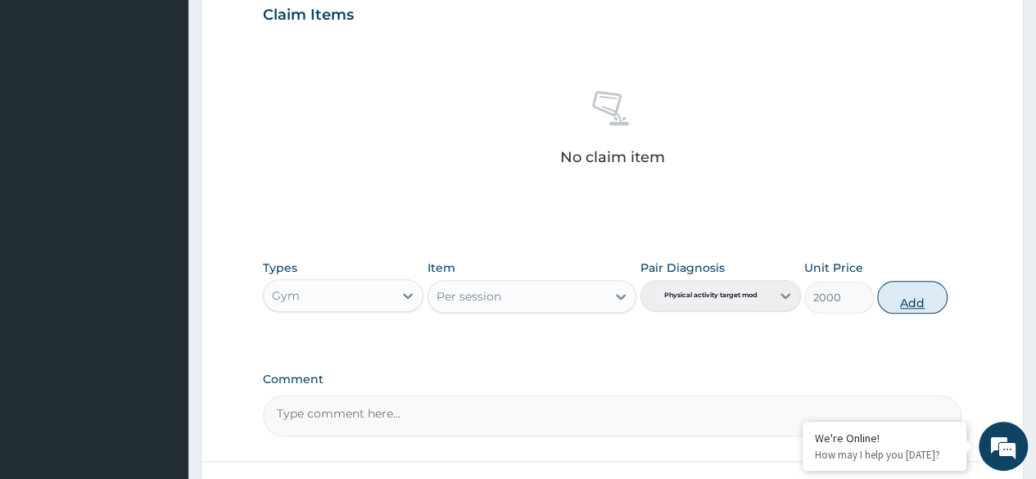
click at [907, 288] on button "Add" at bounding box center [912, 297] width 70 height 33
type input "0"
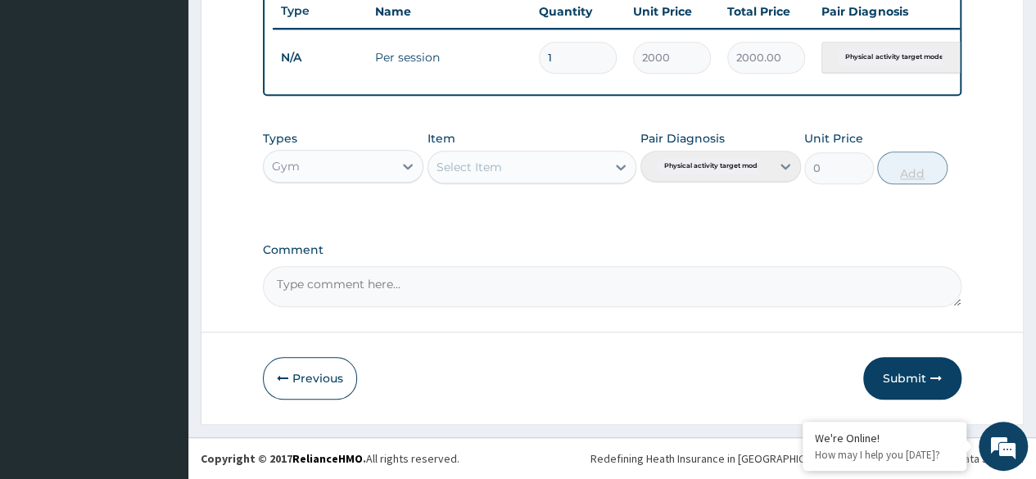
scroll to position [634, 0]
click at [900, 377] on button "Submit" at bounding box center [912, 378] width 98 height 43
